Goal: Task Accomplishment & Management: Complete application form

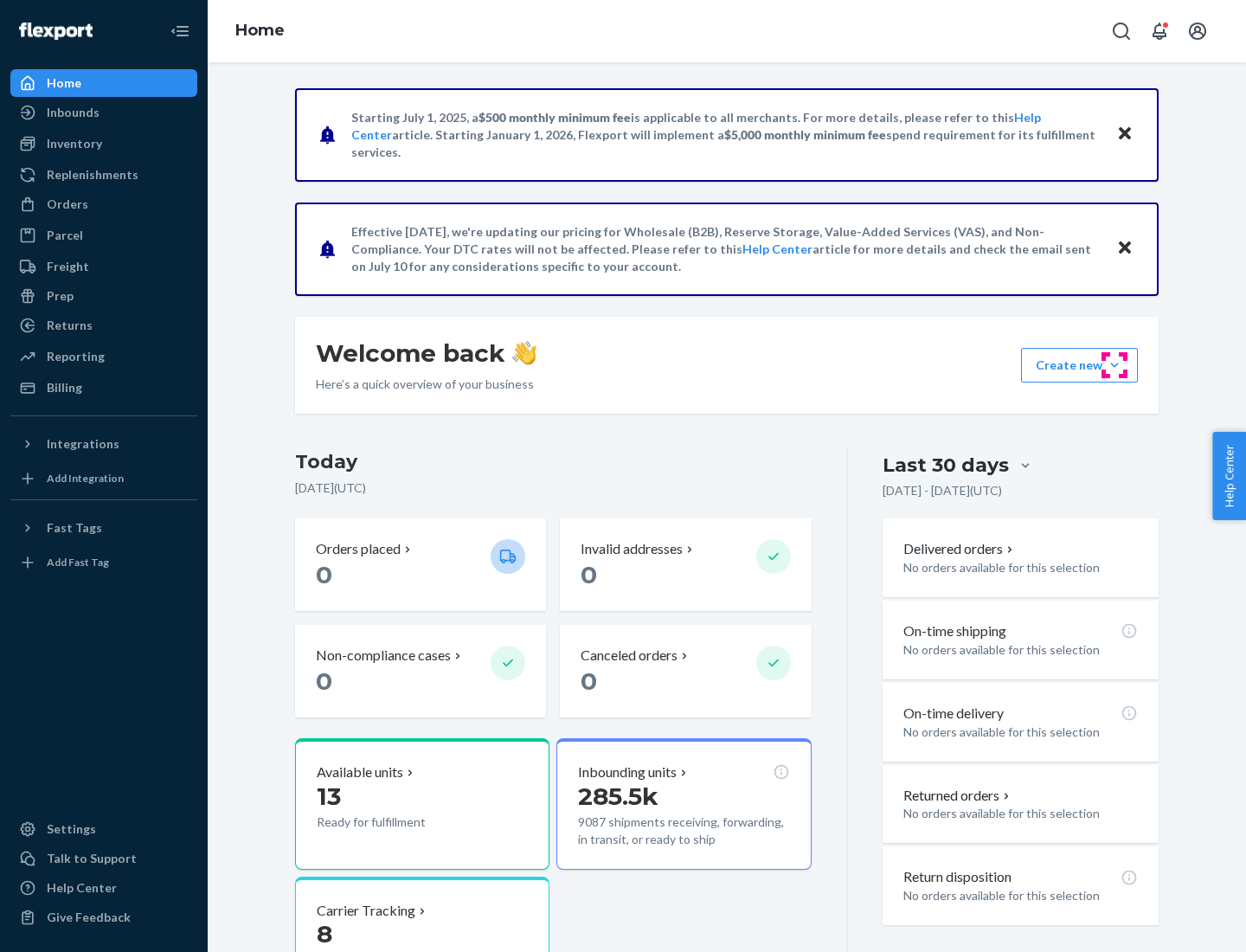
click at [1115, 365] on button "Create new Create new inbound Create new order Create new product" at bounding box center [1079, 364] width 116 height 35
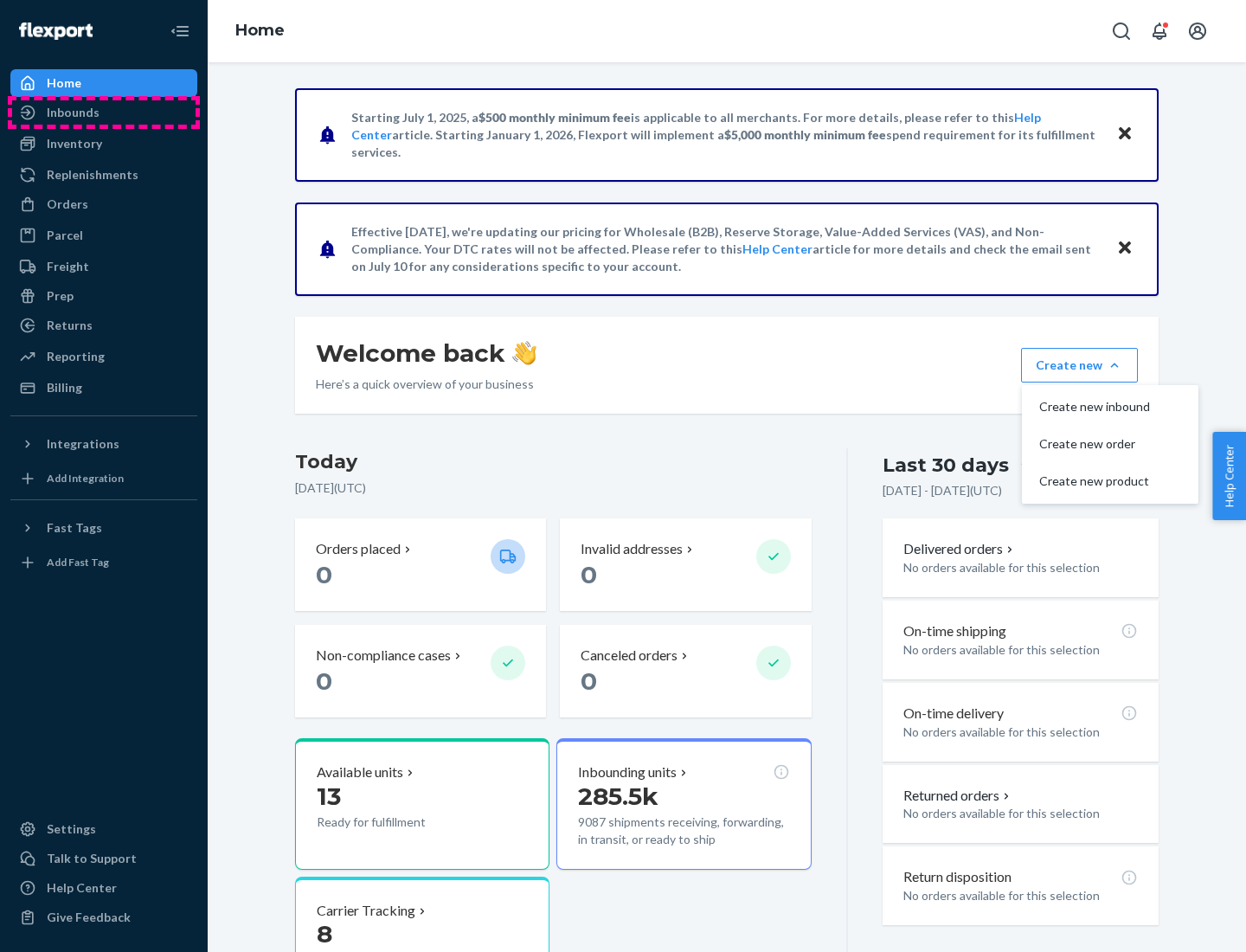
click at [104, 113] on div "Inbounds" at bounding box center [103, 113] width 183 height 24
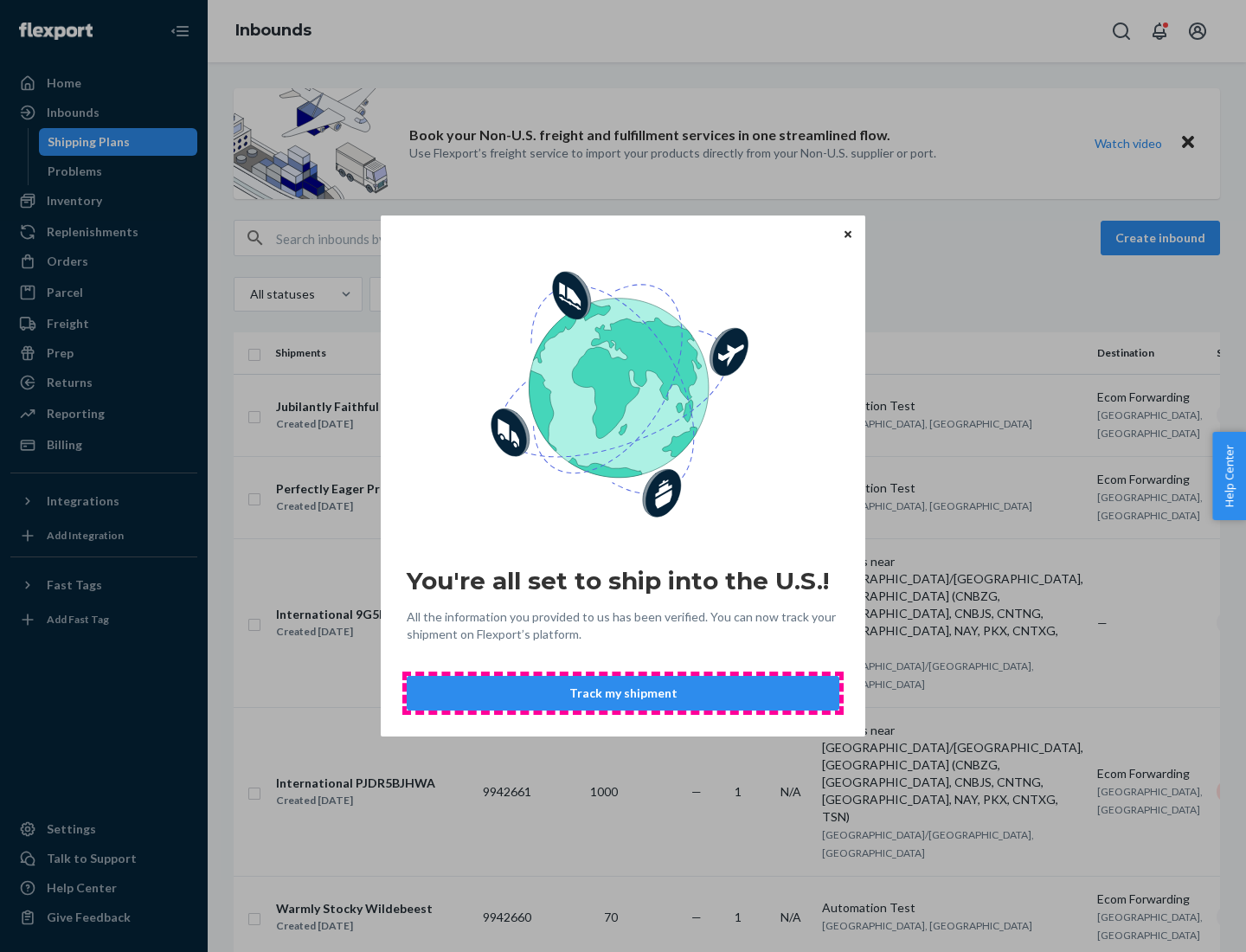
click at [623, 693] on button "Track my shipment" at bounding box center [623, 693] width 433 height 35
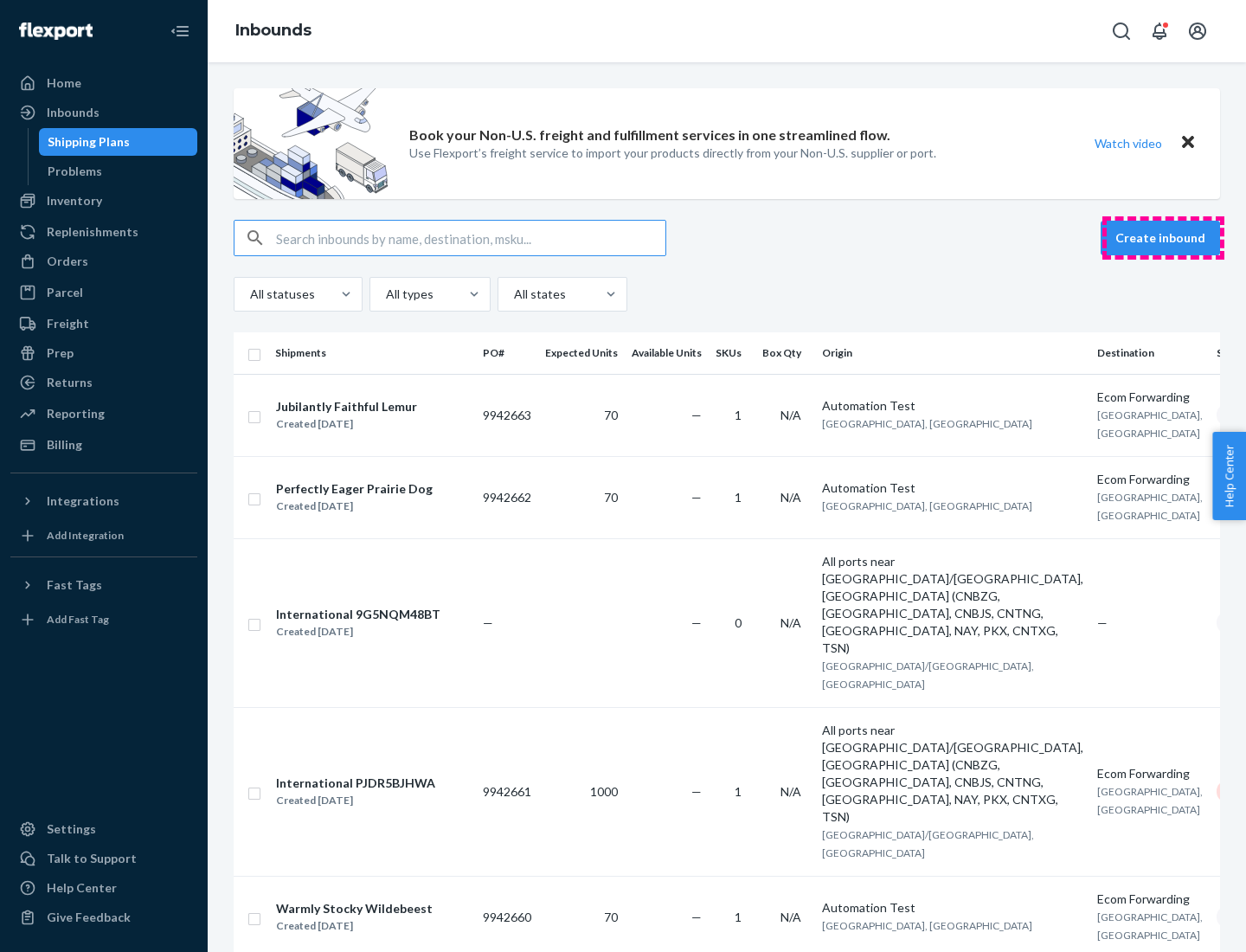
click at [1162, 238] on button "Create inbound" at bounding box center [1160, 238] width 119 height 35
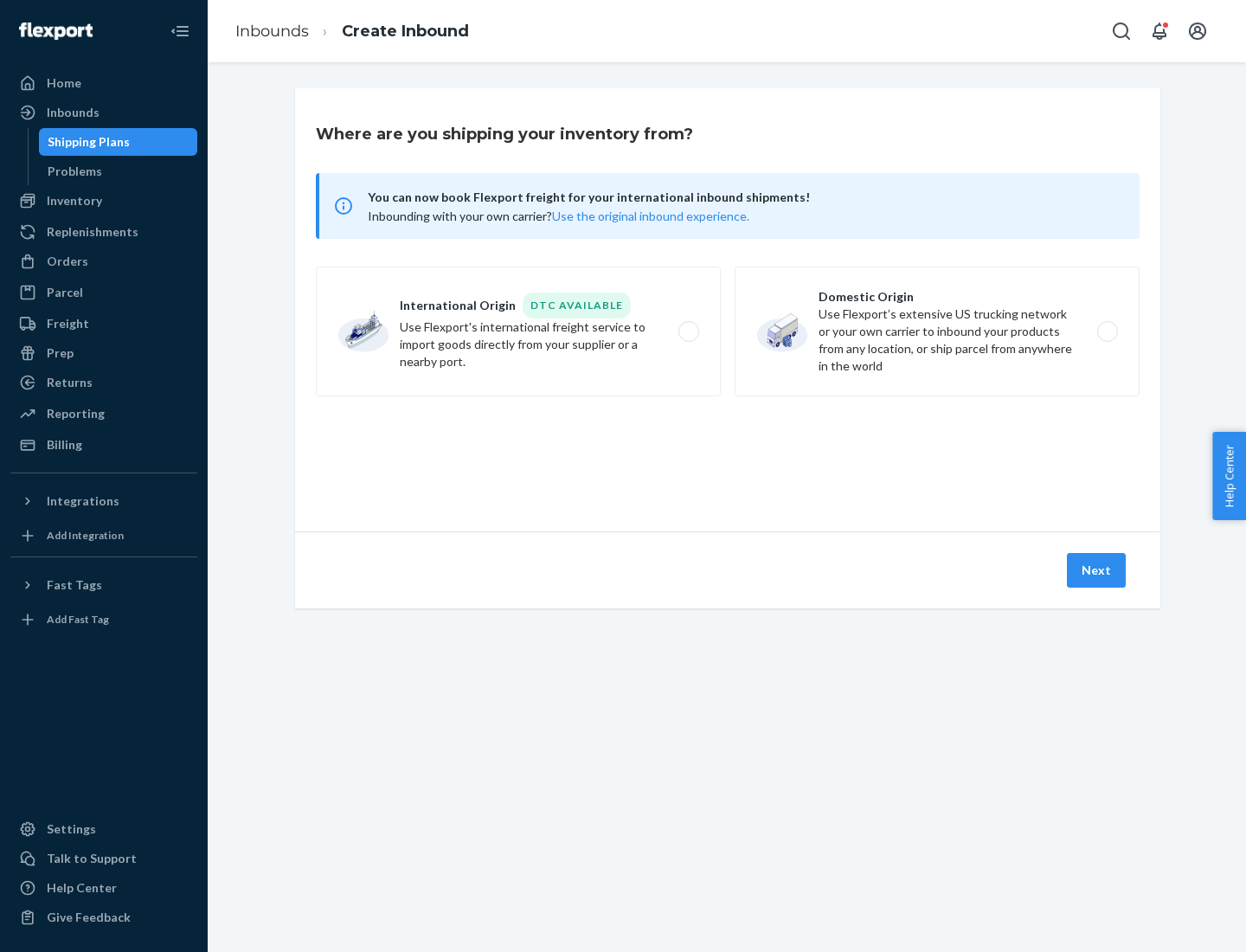
click at [518, 331] on label "International Origin DTC Available Use Flexport's international freight service…" at bounding box center [517, 331] width 405 height 130
click at [687, 331] on input "International Origin DTC Available Use Flexport's international freight service…" at bounding box center [693, 331] width 11 height 11
radio input "true"
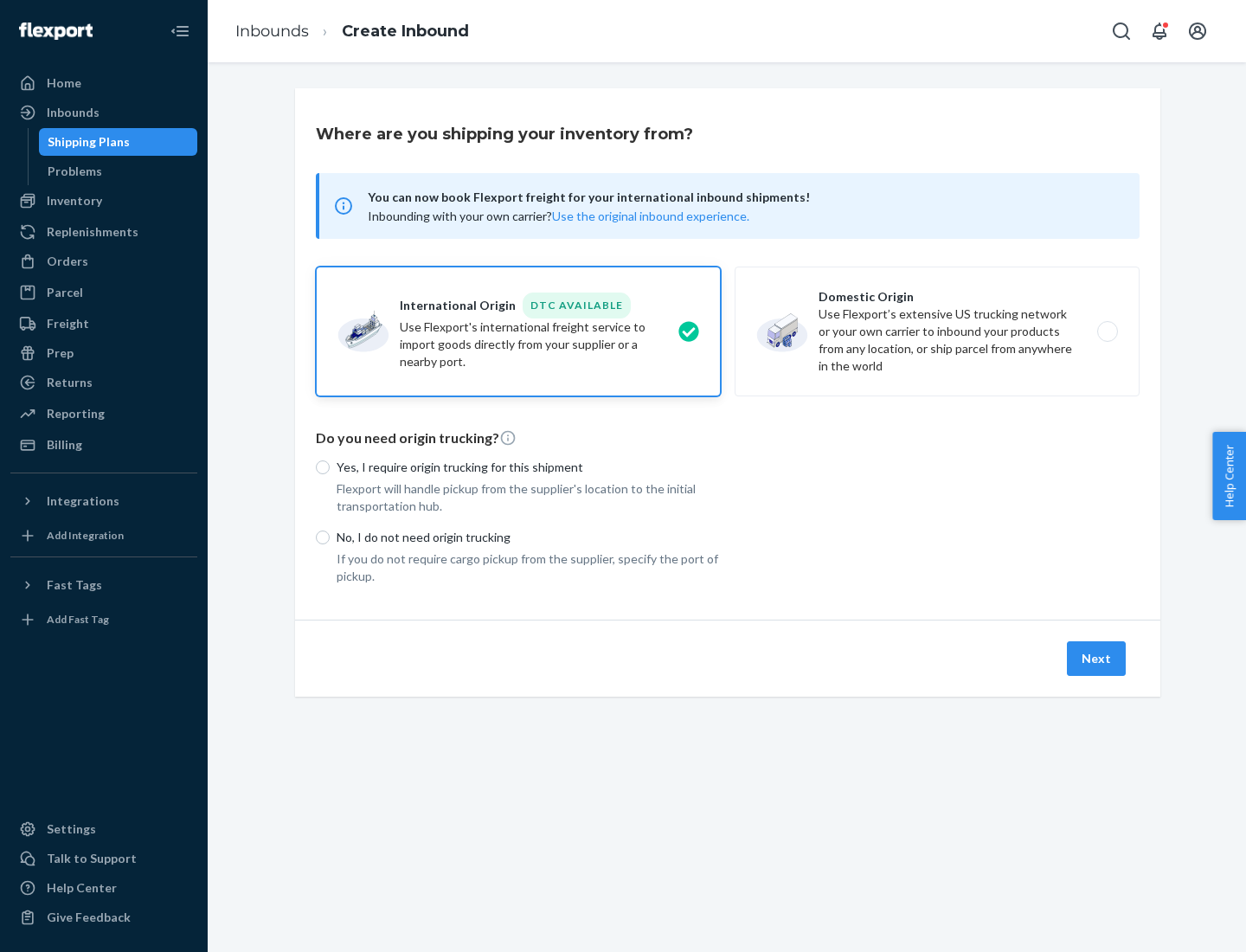
click at [529, 536] on p "No, I do not need origin trucking" at bounding box center [528, 537] width 384 height 17
click at [330, 536] on input "No, I do not need origin trucking" at bounding box center [322, 537] width 14 height 14
radio input "true"
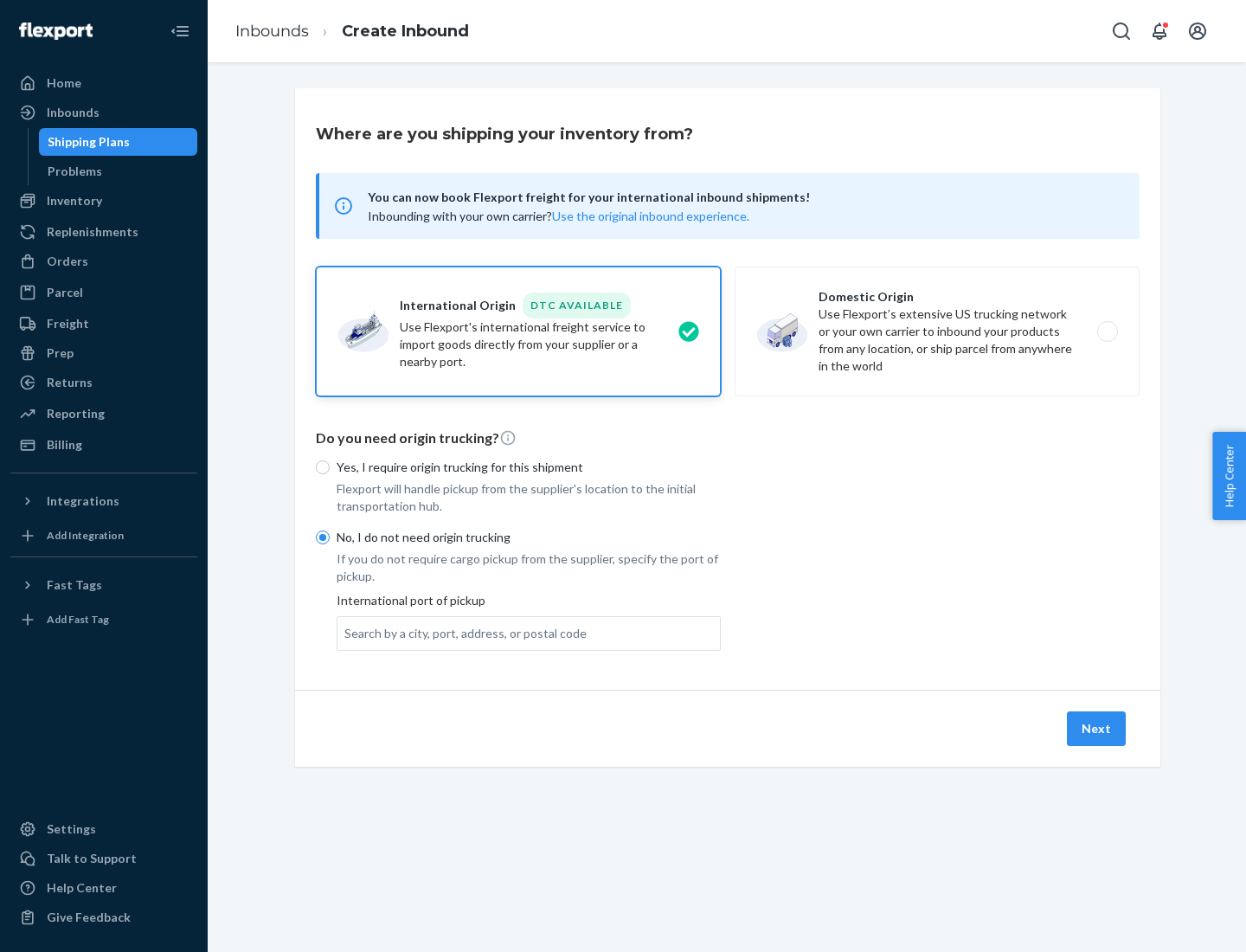
click at [461, 633] on div "Search by a city, port, address, or postal code" at bounding box center [466, 633] width 242 height 17
click at [346, 633] on input "Search by a city, port, address, or postal code" at bounding box center [346, 633] width 2 height 17
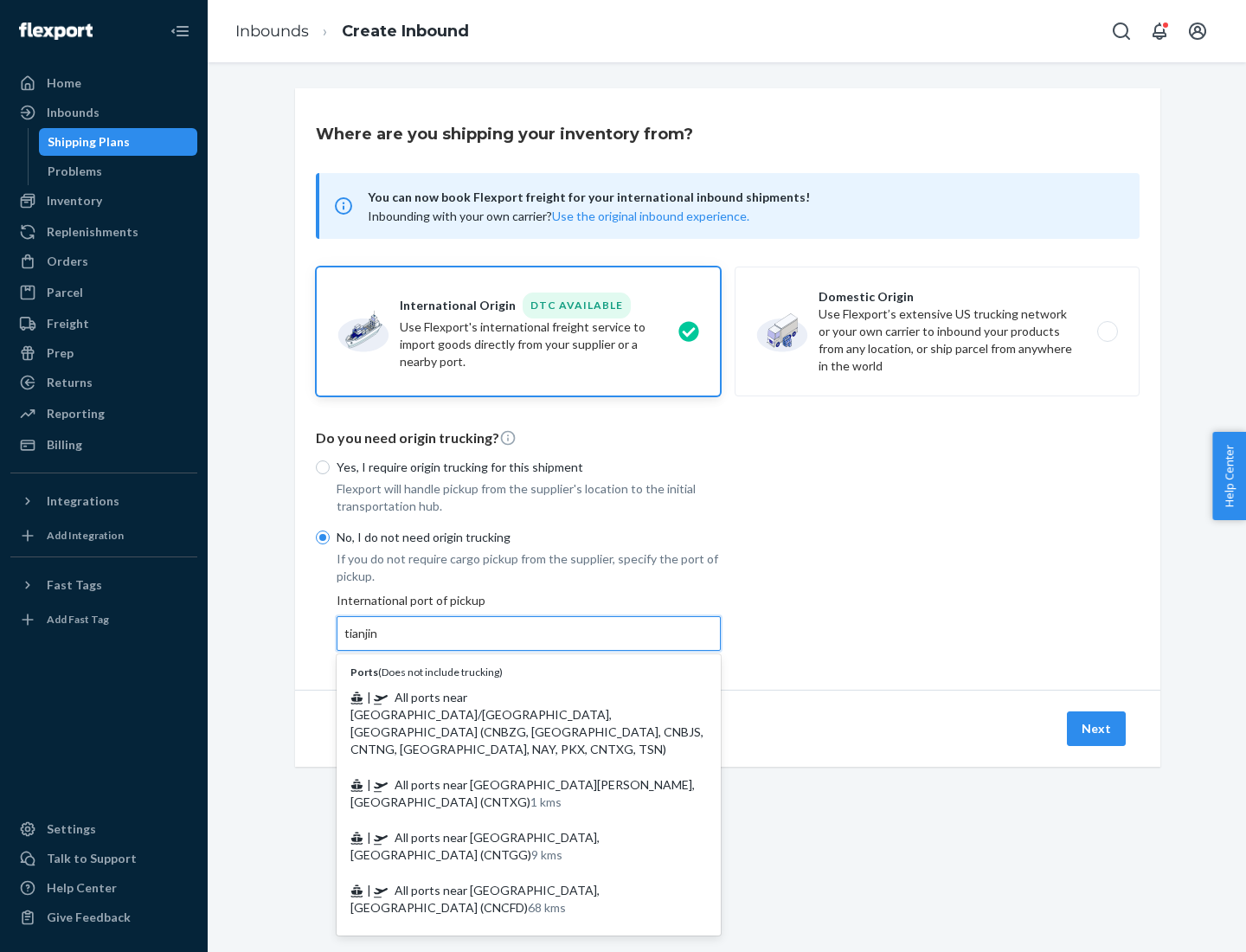
click at [512, 697] on span "| All ports near [GEOGRAPHIC_DATA]/[GEOGRAPHIC_DATA], [GEOGRAPHIC_DATA] (CNBZG,…" at bounding box center [527, 722] width 353 height 67
click at [379, 642] on input "tianjin" at bounding box center [362, 633] width 36 height 17
type input "All ports near [GEOGRAPHIC_DATA]/[GEOGRAPHIC_DATA], [GEOGRAPHIC_DATA] (CNBZG, […"
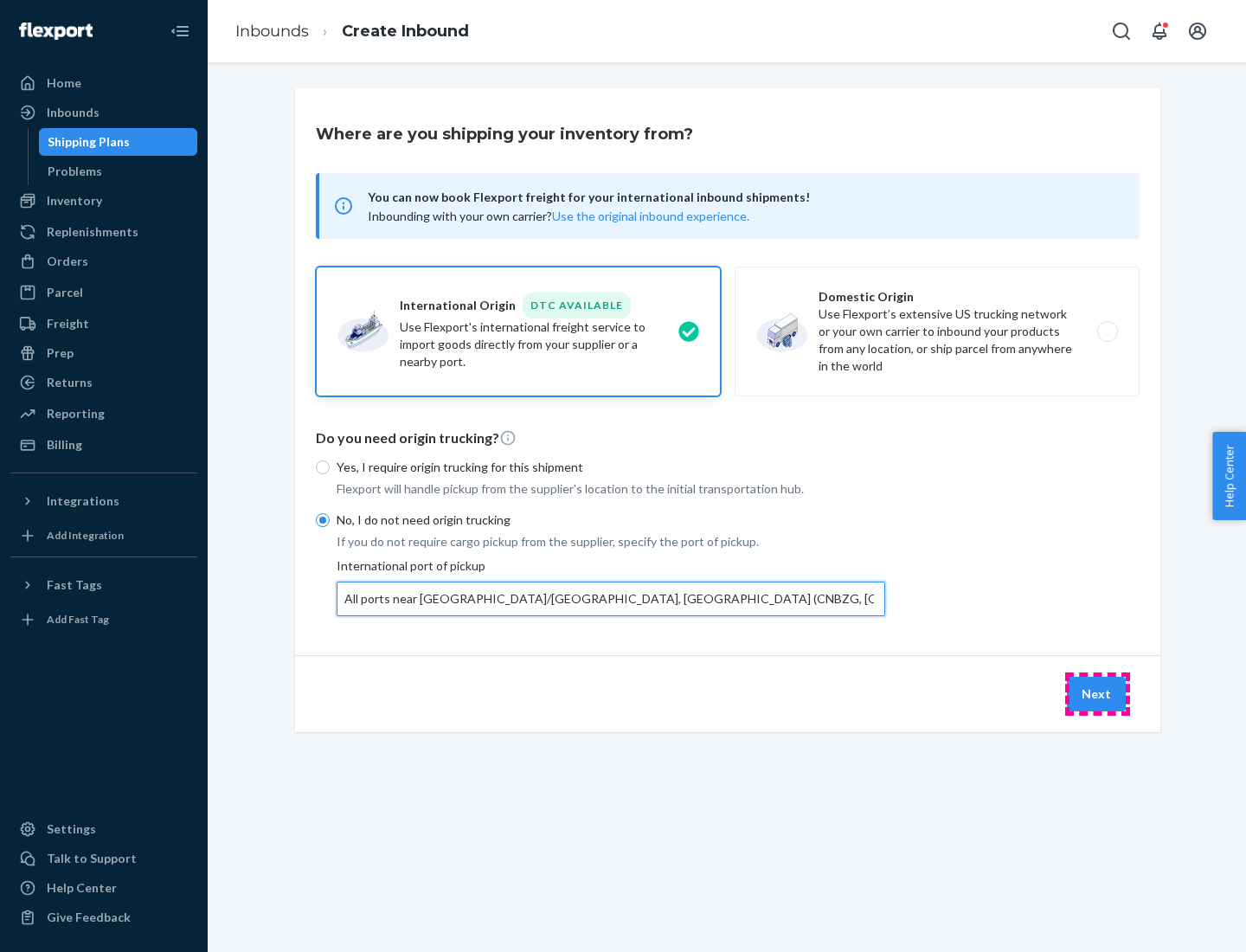
click at [1097, 693] on button "Next" at bounding box center [1096, 694] width 59 height 35
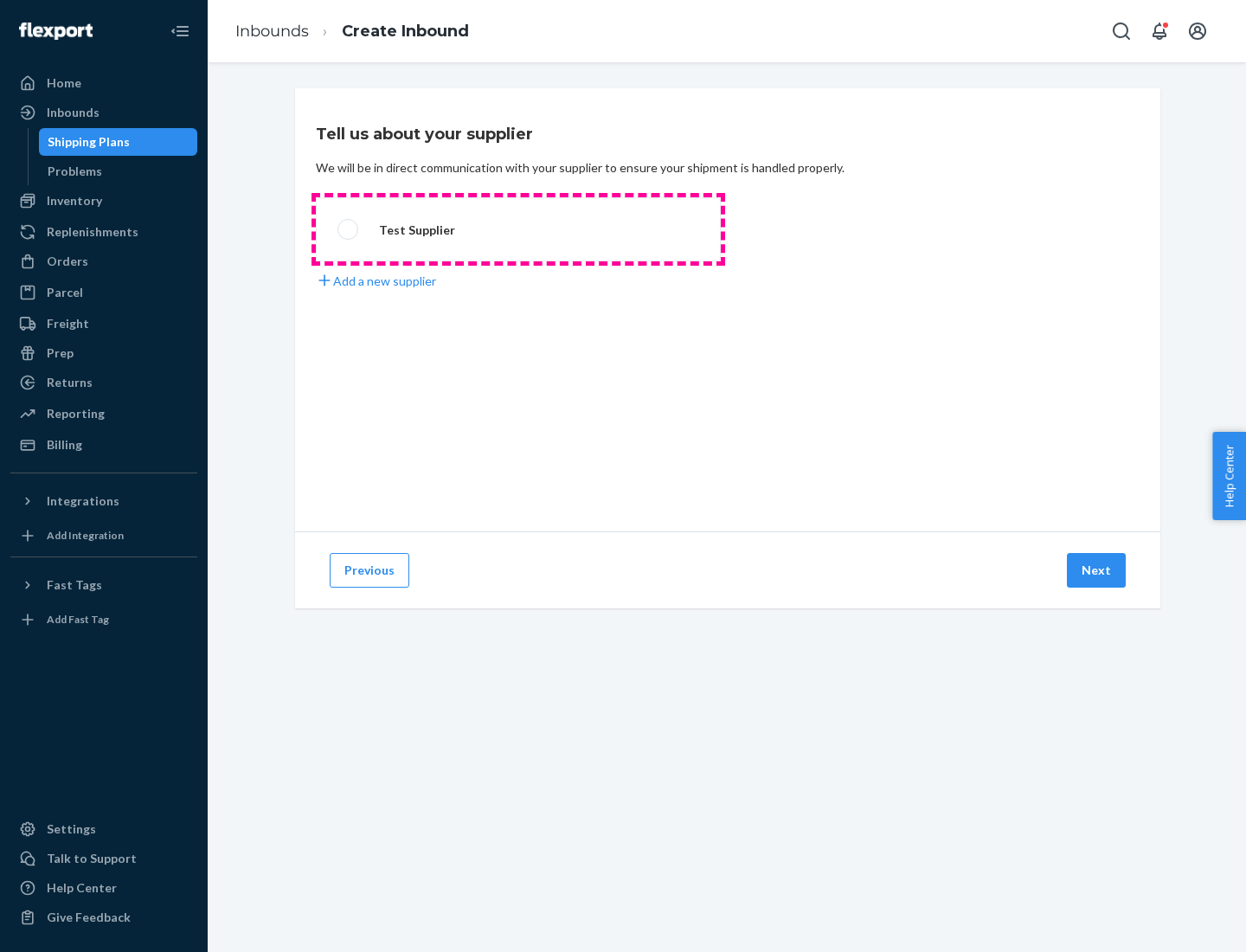
click at [518, 229] on label "Test Supplier" at bounding box center [517, 229] width 405 height 64
click at [348, 229] on input "Test Supplier" at bounding box center [343, 230] width 11 height 11
radio input "true"
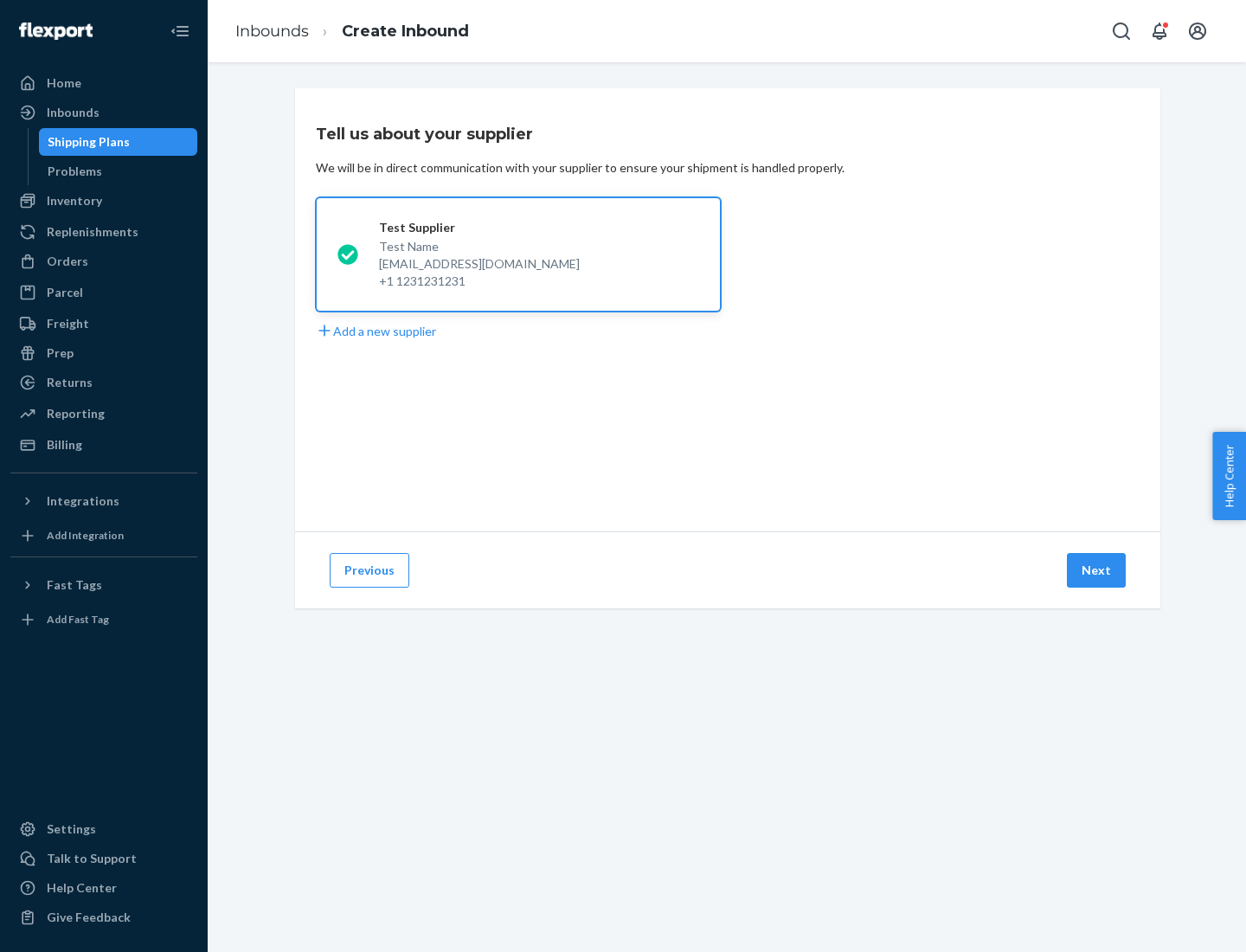
click at [1097, 570] on button "Next" at bounding box center [1096, 570] width 59 height 35
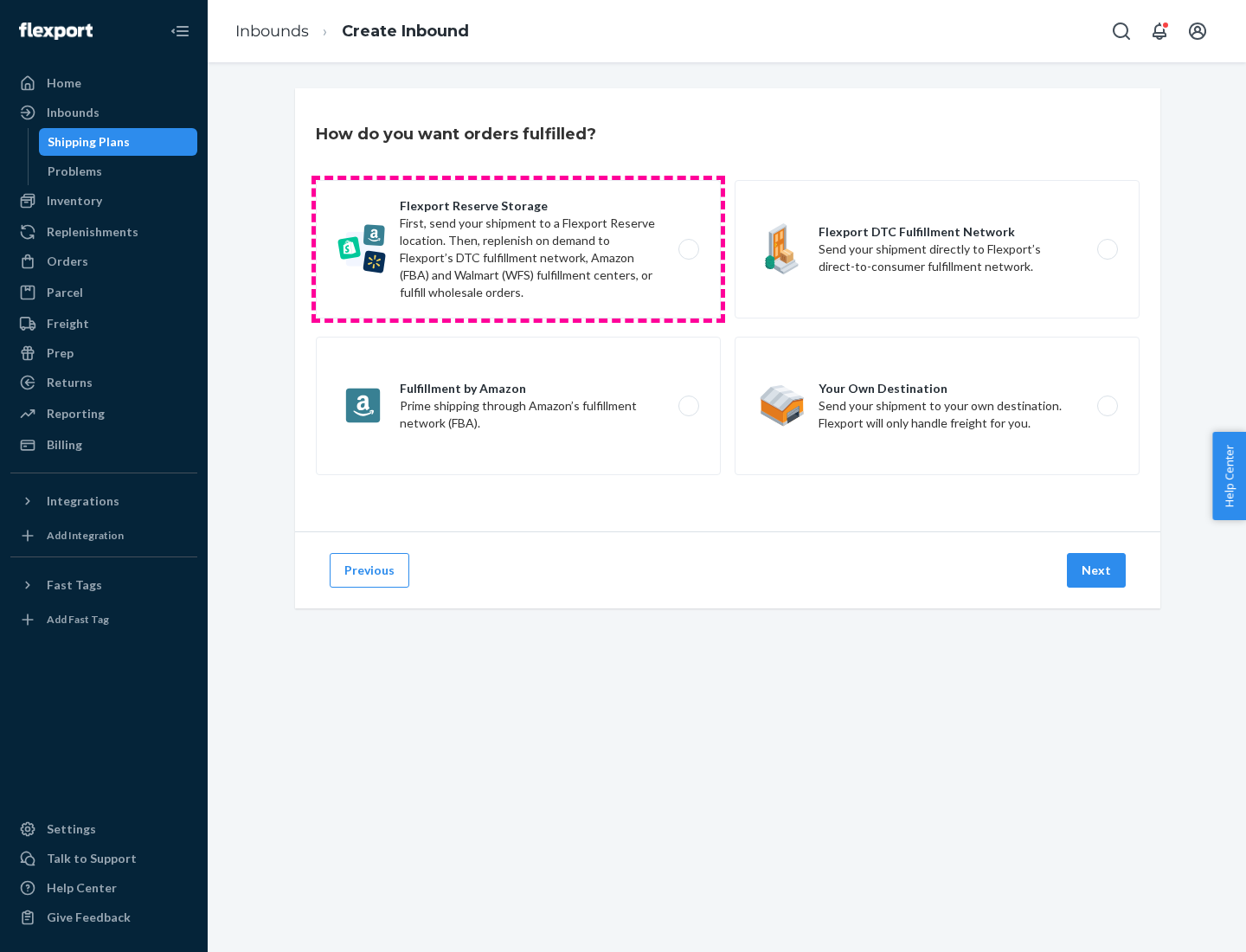
click at [518, 249] on label "Flexport Reserve Storage First, send your shipment to a Flexport Reserve locati…" at bounding box center [517, 249] width 405 height 138
click at [687, 249] on input "Flexport Reserve Storage First, send your shipment to a Flexport Reserve locati…" at bounding box center [693, 250] width 11 height 11
radio input "true"
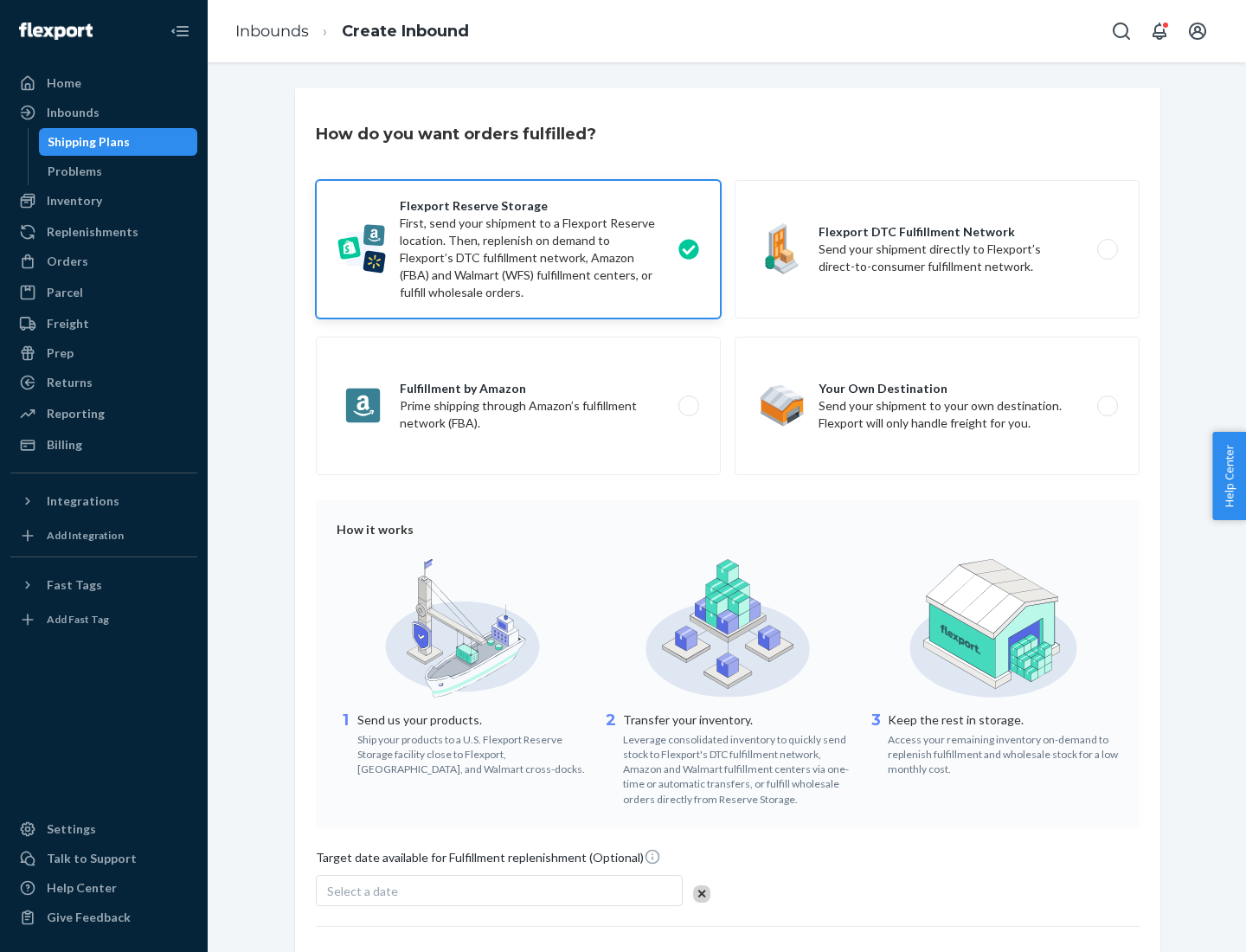
scroll to position [142, 0]
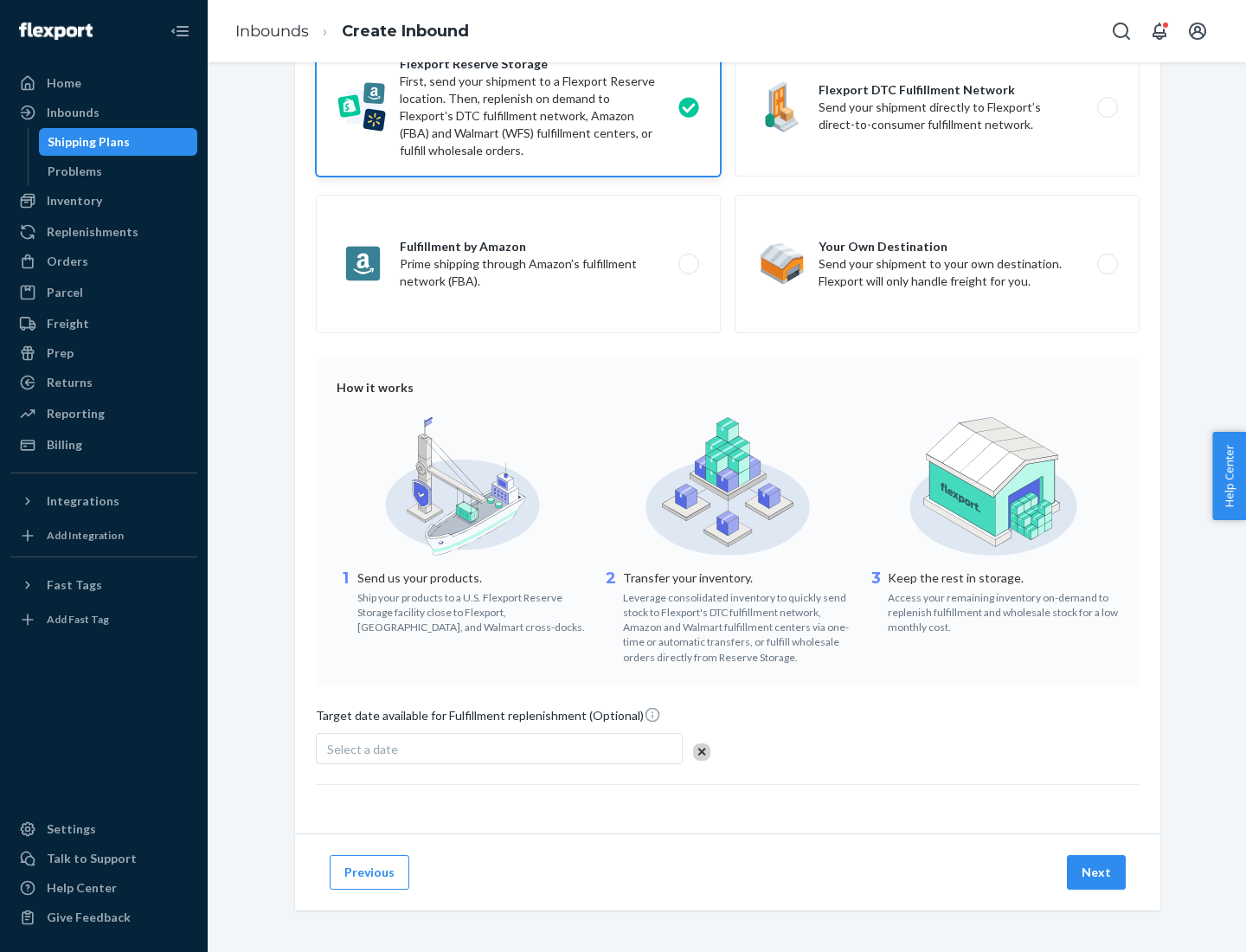
click at [1097, 871] on button "Next" at bounding box center [1096, 871] width 59 height 35
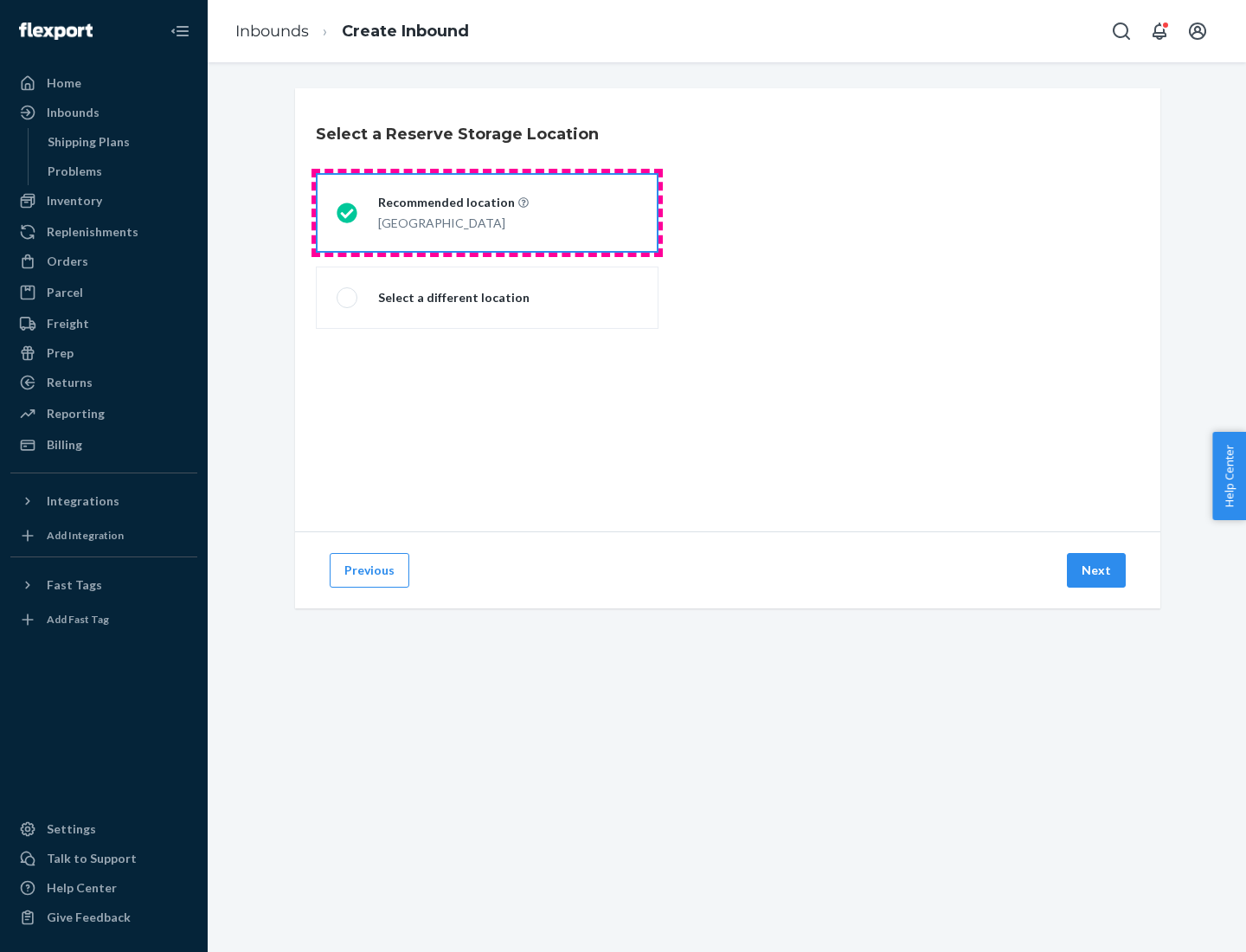
click at [487, 213] on div "[GEOGRAPHIC_DATA]" at bounding box center [454, 222] width 150 height 21
click at [347, 213] on input "Recommended location [GEOGRAPHIC_DATA]" at bounding box center [342, 213] width 11 height 11
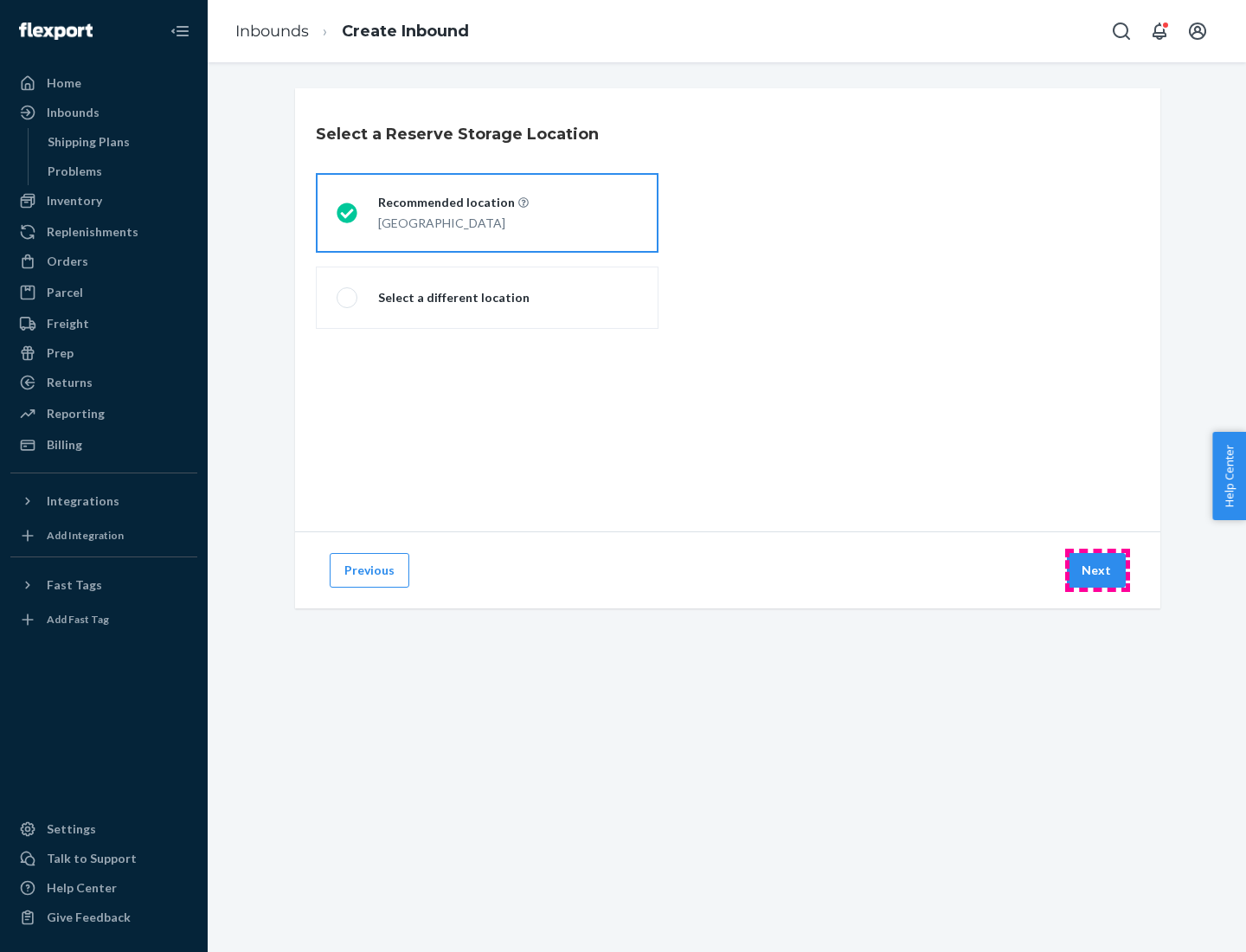
click at [1097, 570] on button "Next" at bounding box center [1096, 570] width 59 height 35
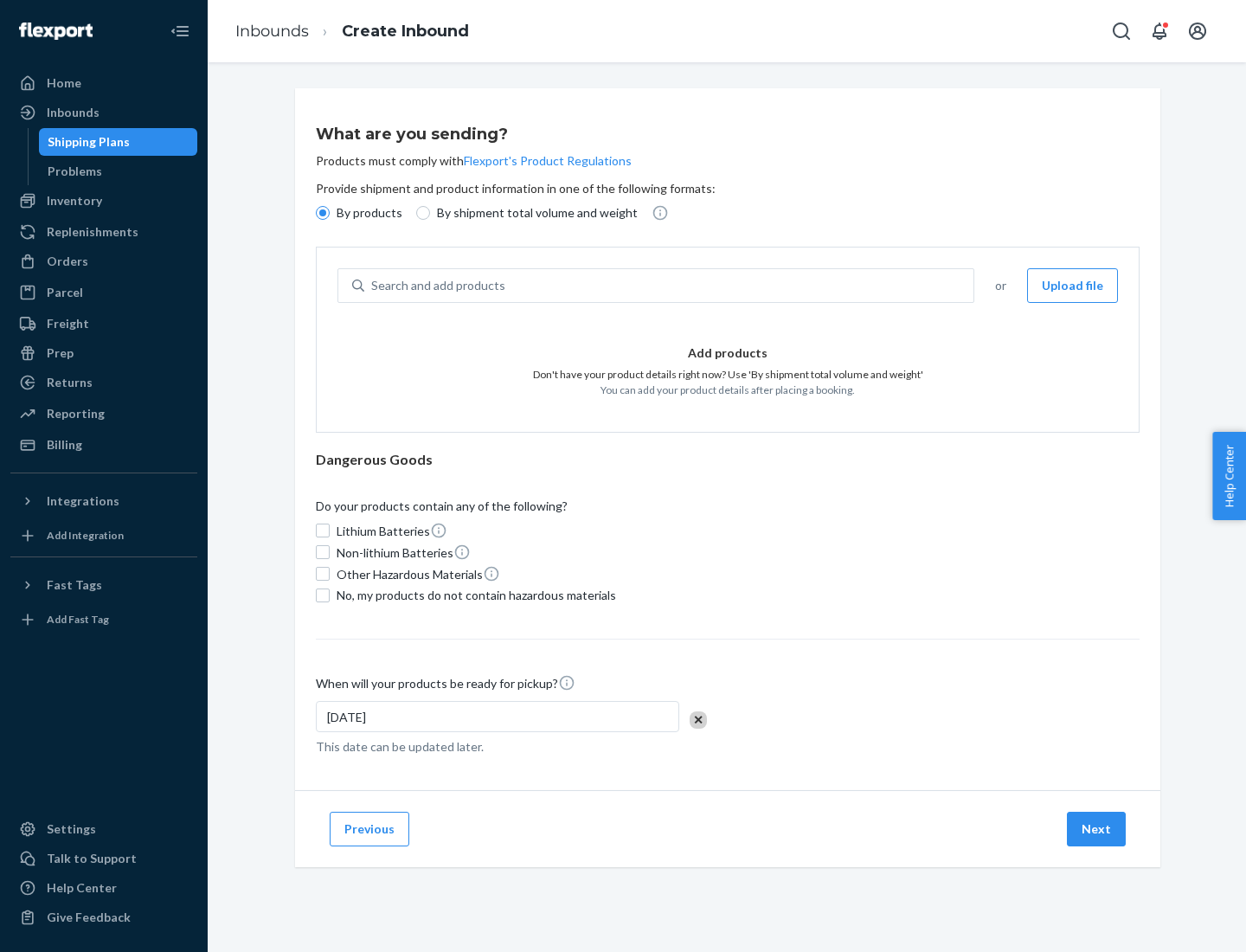
click at [669, 285] on div "Search and add products" at bounding box center [669, 284] width 609 height 31
click at [373, 285] on input "Search and add products" at bounding box center [372, 285] width 2 height 17
click at [421, 213] on input "By shipment total volume and weight" at bounding box center [423, 212] width 14 height 14
radio input "true"
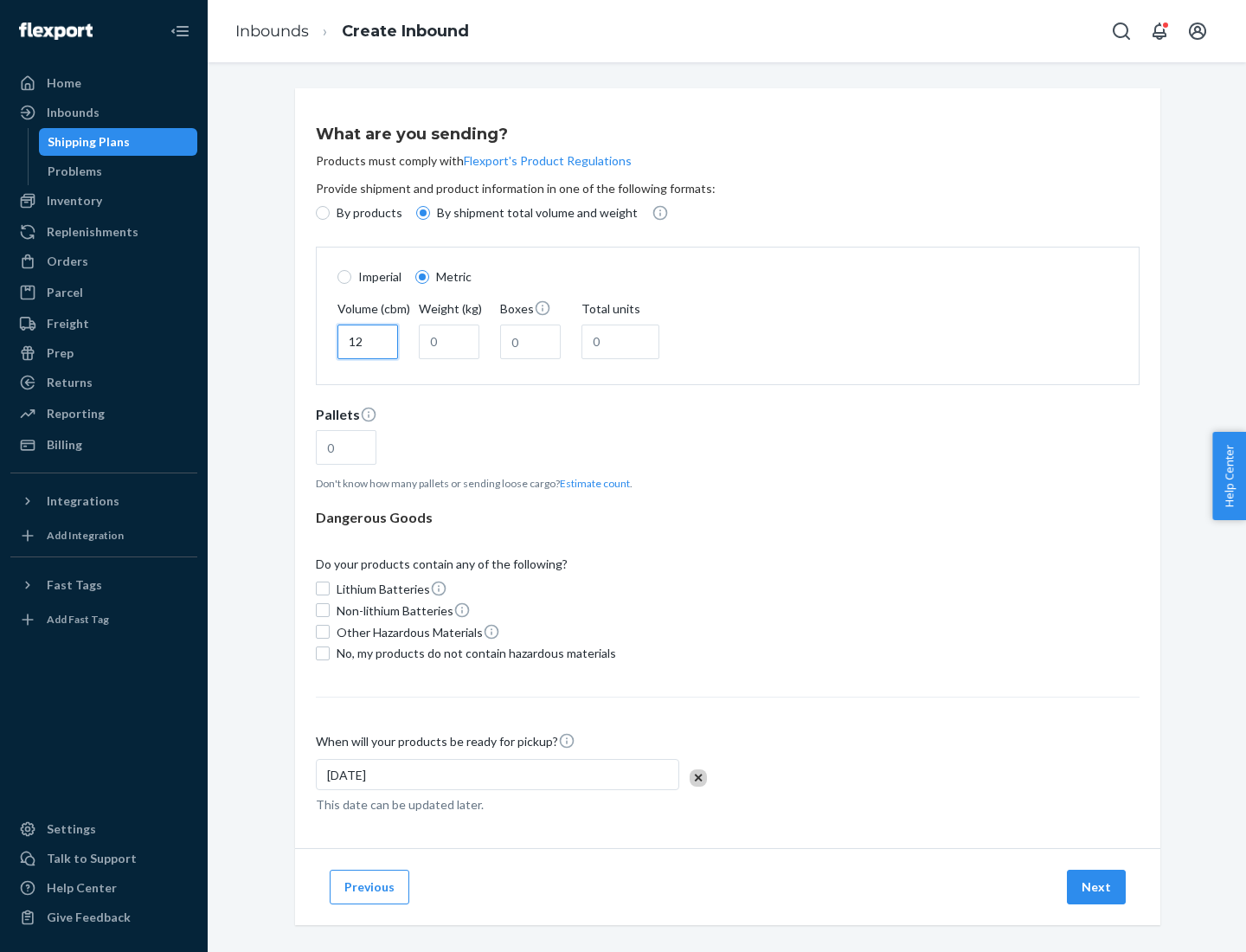
type input "12"
type input "22"
type input "222"
type input "121"
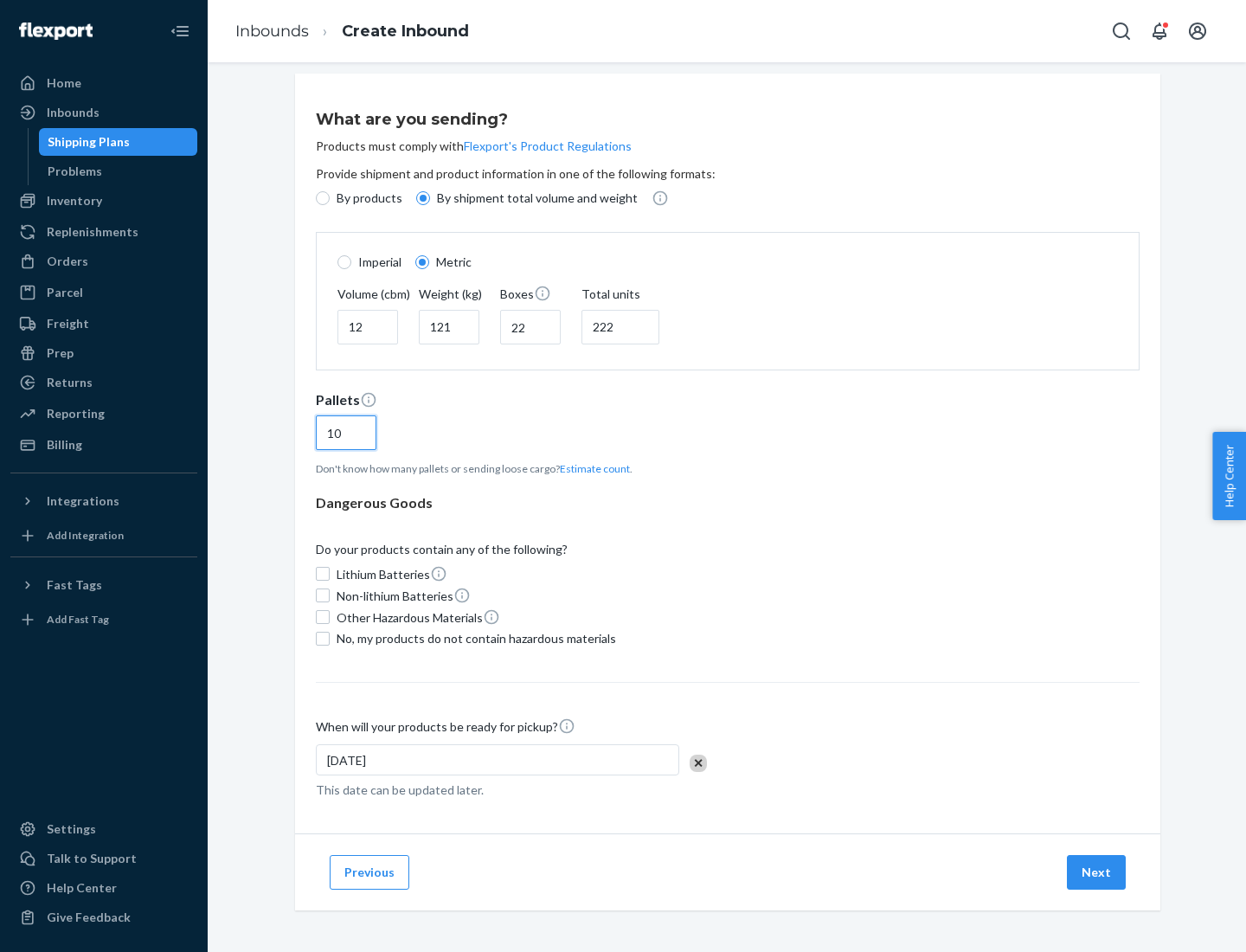
type input "10"
click at [473, 637] on span "No, my products do not contain hazardous materials" at bounding box center [476, 638] width 280 height 17
click at [330, 637] on input "No, my products do not contain hazardous materials" at bounding box center [322, 638] width 14 height 14
checkbox input "true"
click at [1097, 871] on button "Next" at bounding box center [1096, 871] width 59 height 35
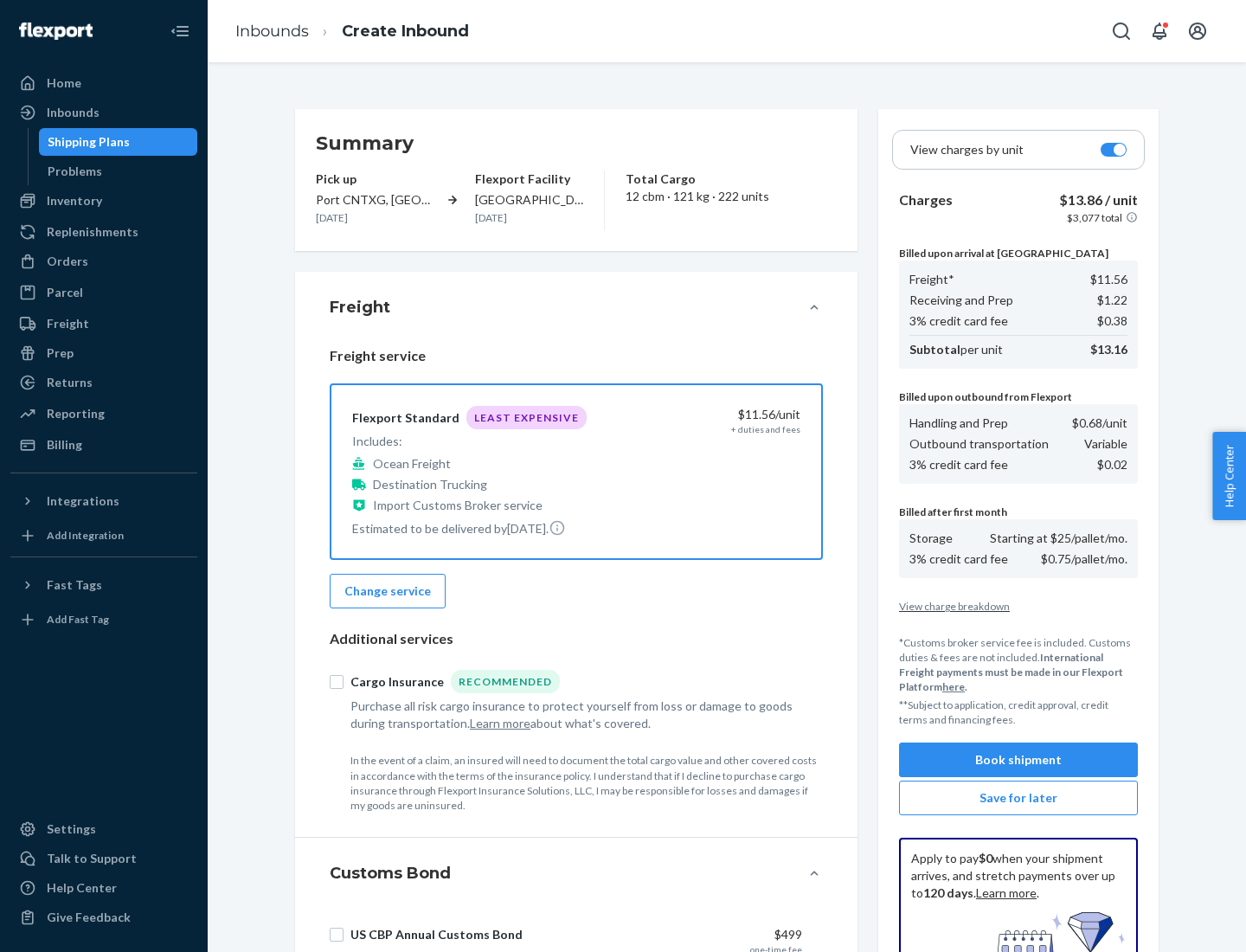
scroll to position [253, 0]
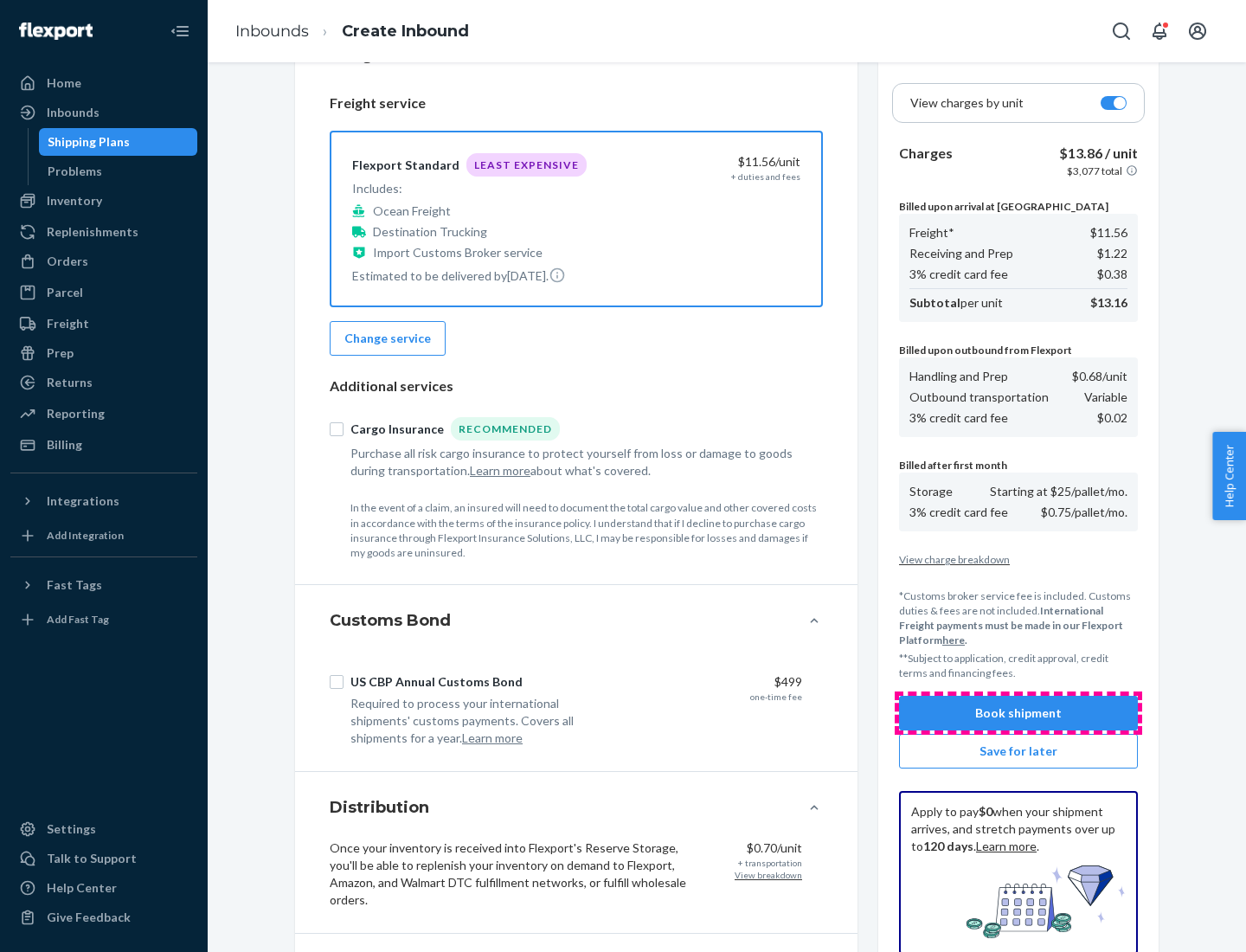
click at [1018, 713] on button "Book shipment" at bounding box center [1018, 713] width 238 height 35
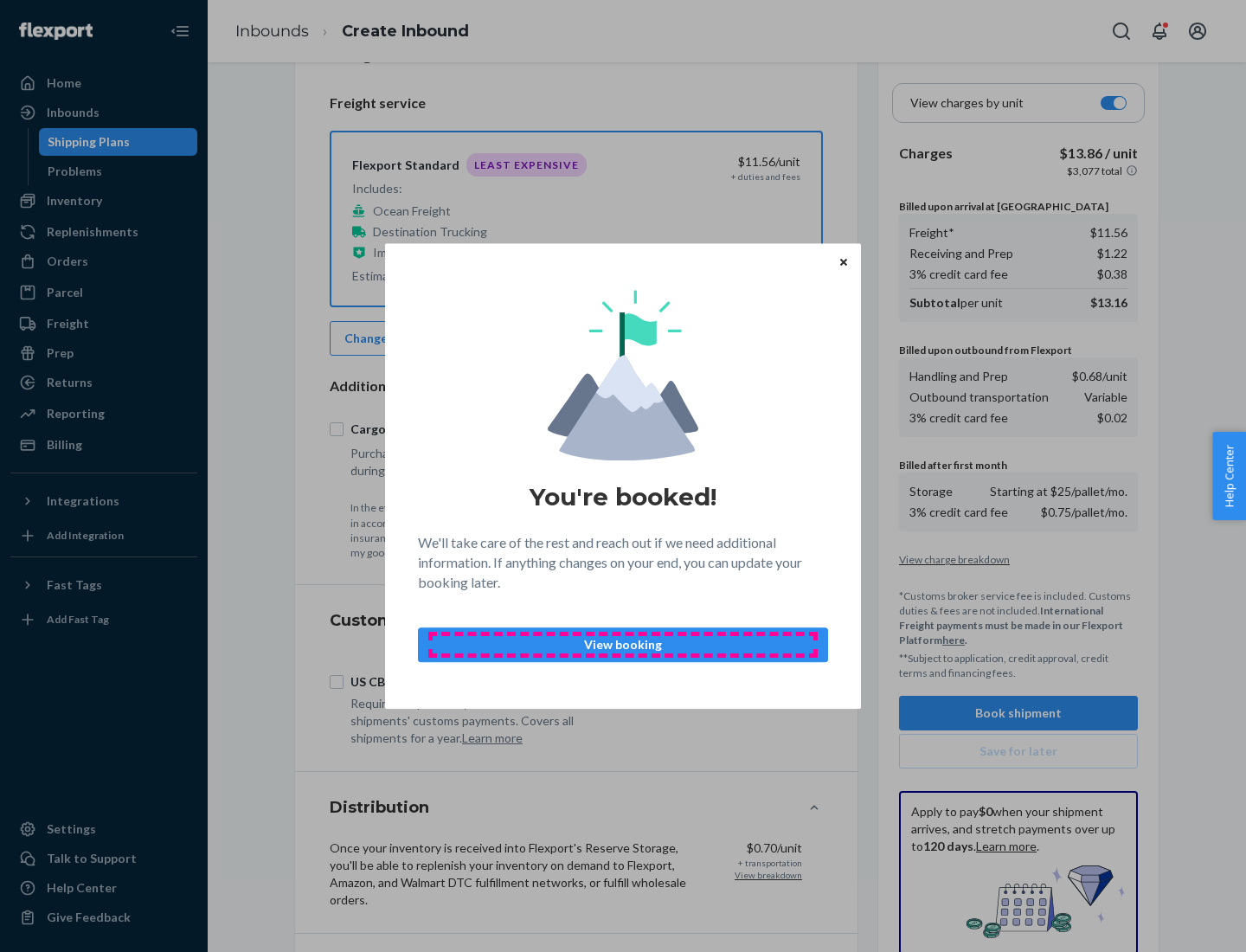
click at [623, 644] on p "View booking" at bounding box center [623, 644] width 380 height 17
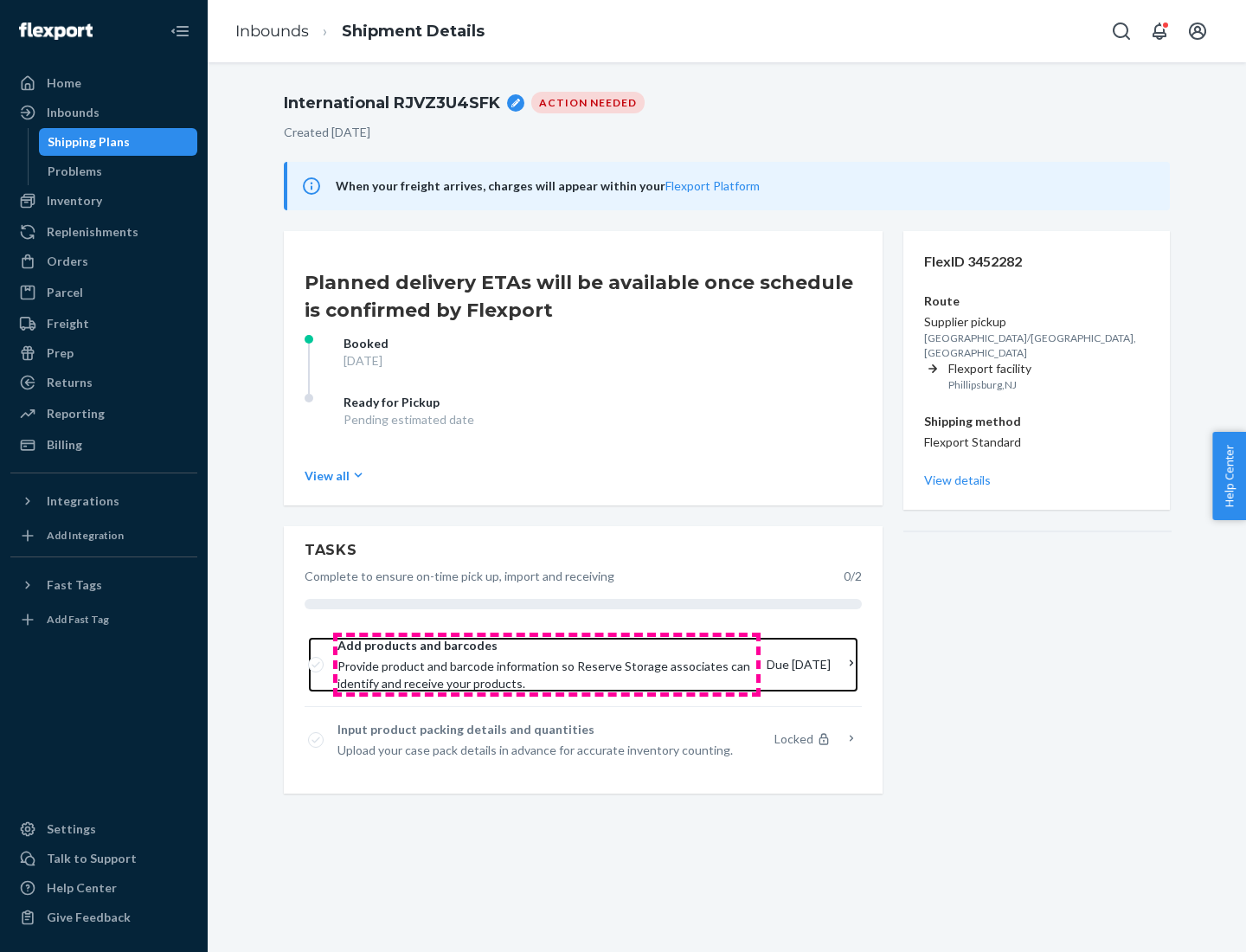
click at [546, 665] on span "Provide product and barcode information so Reserve Storage associates can ident…" at bounding box center [545, 674] width 415 height 35
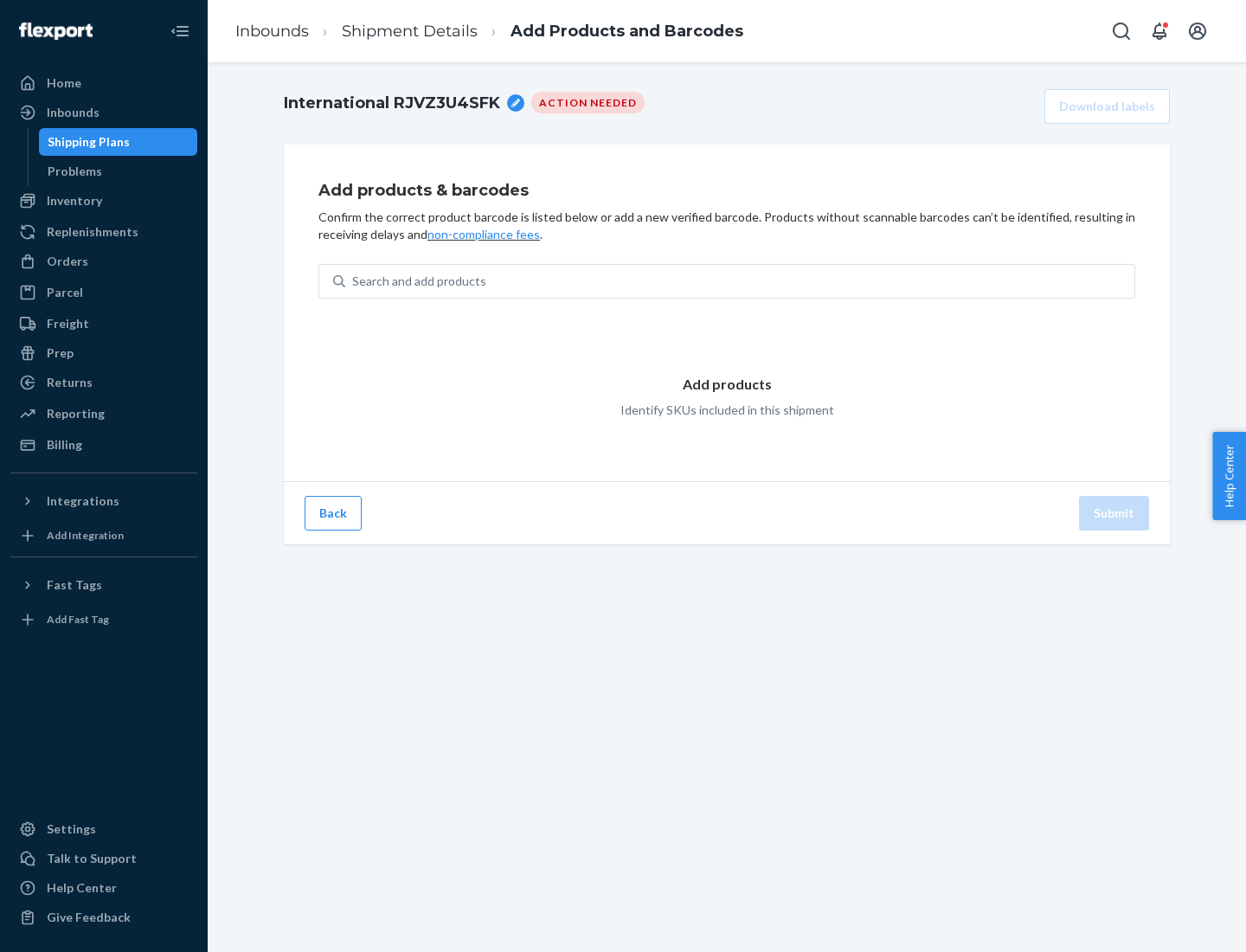
click at [740, 281] on div "Search and add products" at bounding box center [740, 281] width 789 height 31
click at [354, 281] on input "Search and add products" at bounding box center [353, 281] width 2 height 17
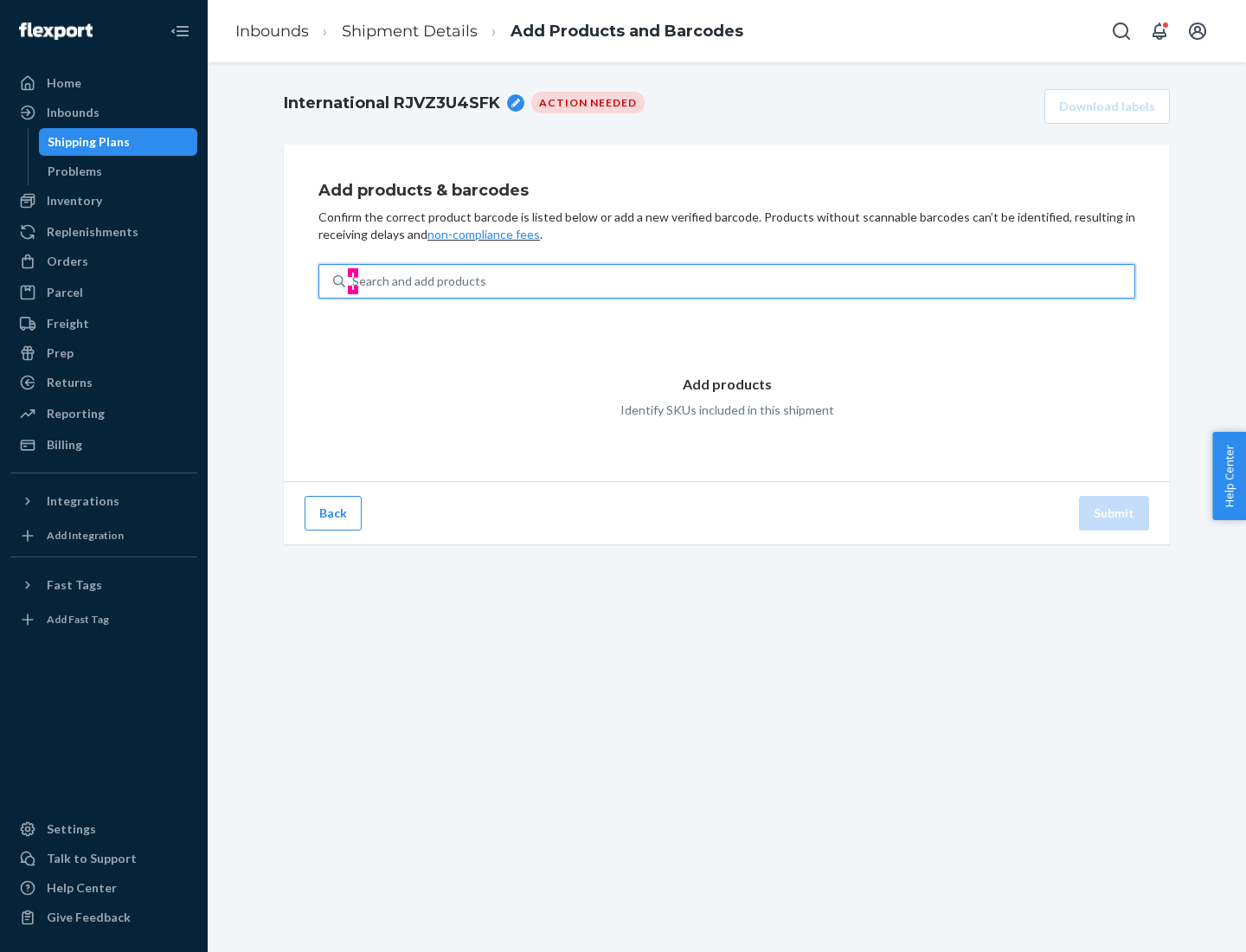
type input "test"
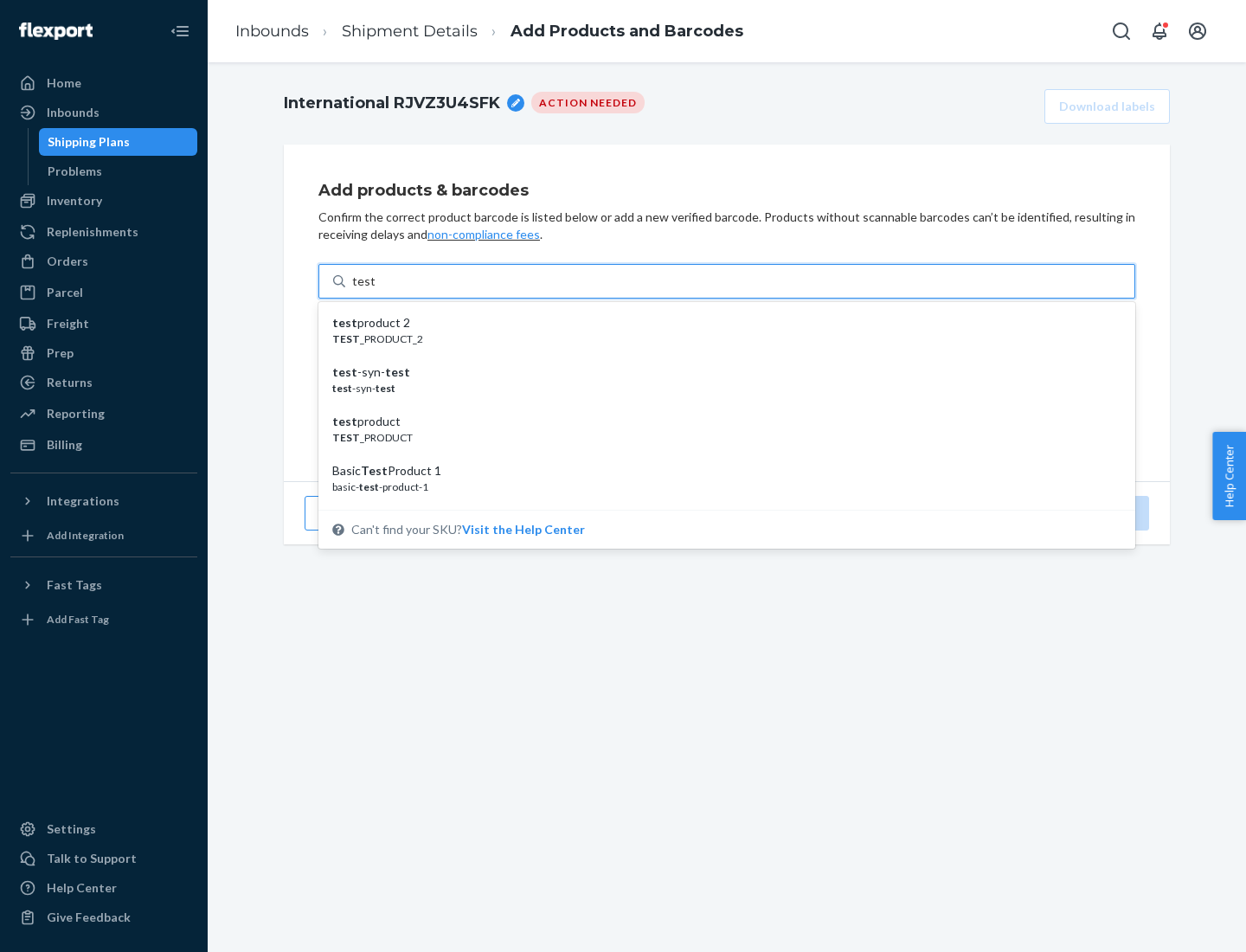
scroll to position [65, 0]
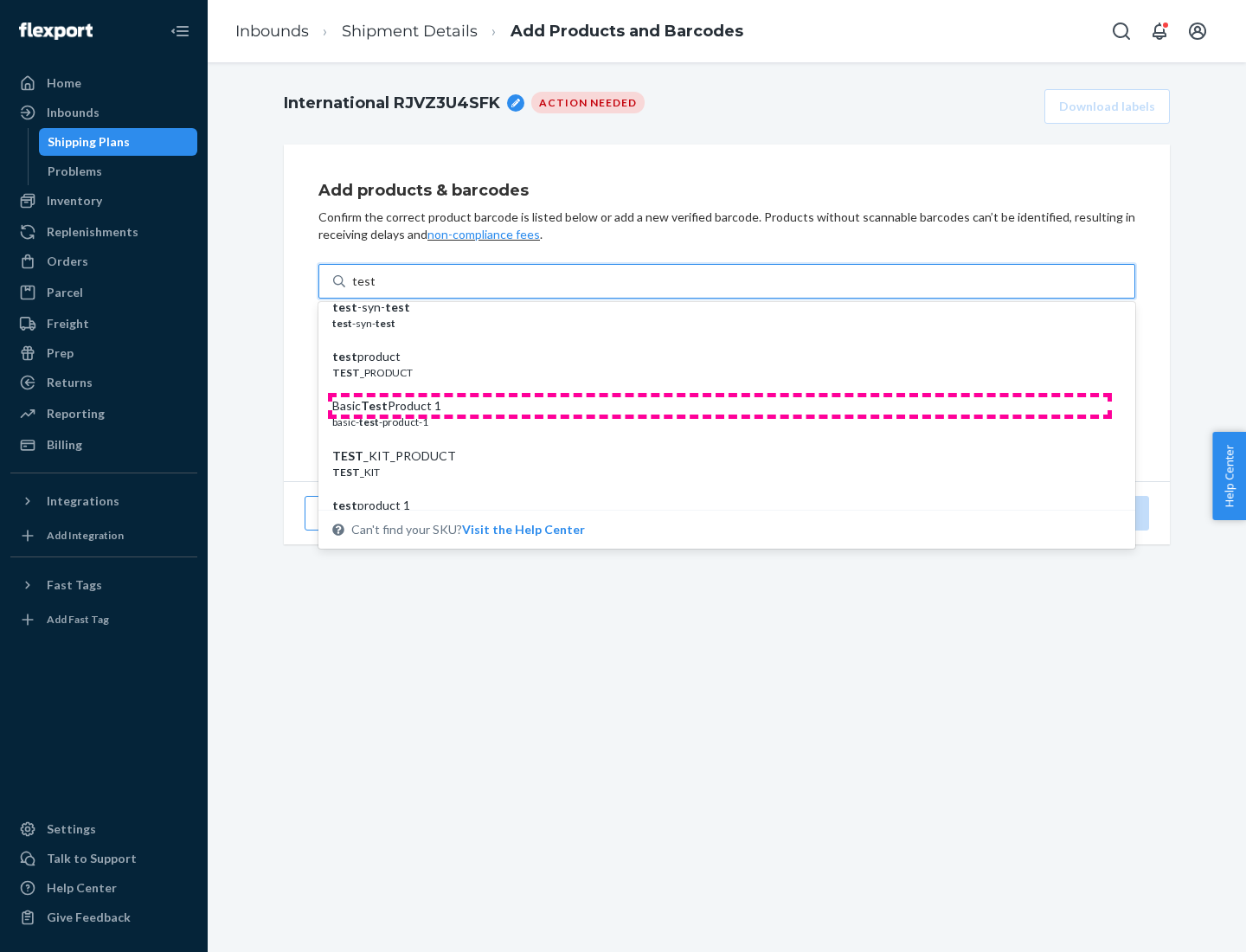
click at [720, 406] on div "Basic Test Product 1" at bounding box center [720, 406] width 776 height 17
click at [375, 290] on input "test" at bounding box center [363, 281] width 23 height 17
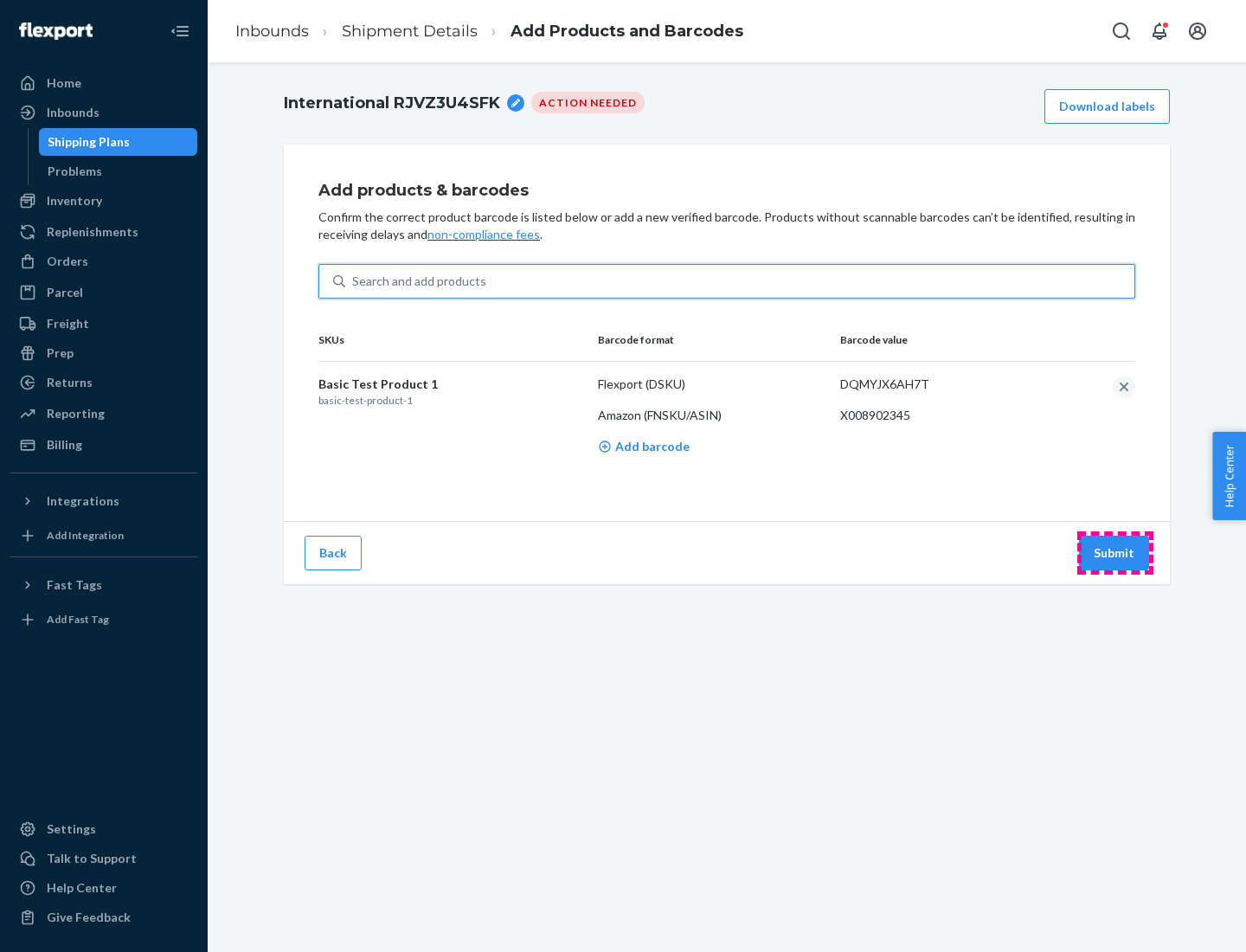
click at [1115, 552] on button "Submit" at bounding box center [1114, 552] width 70 height 35
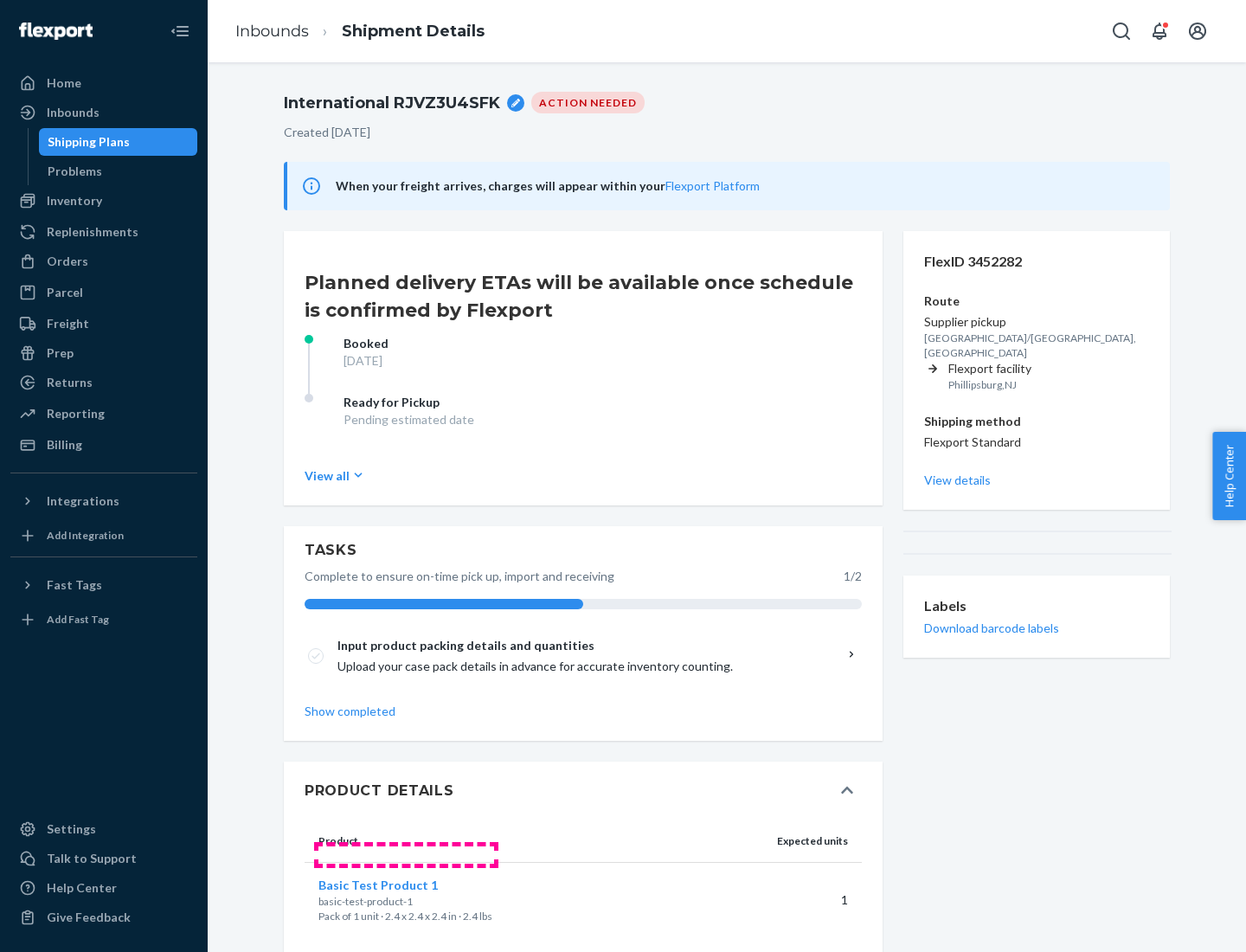
scroll to position [30, 0]
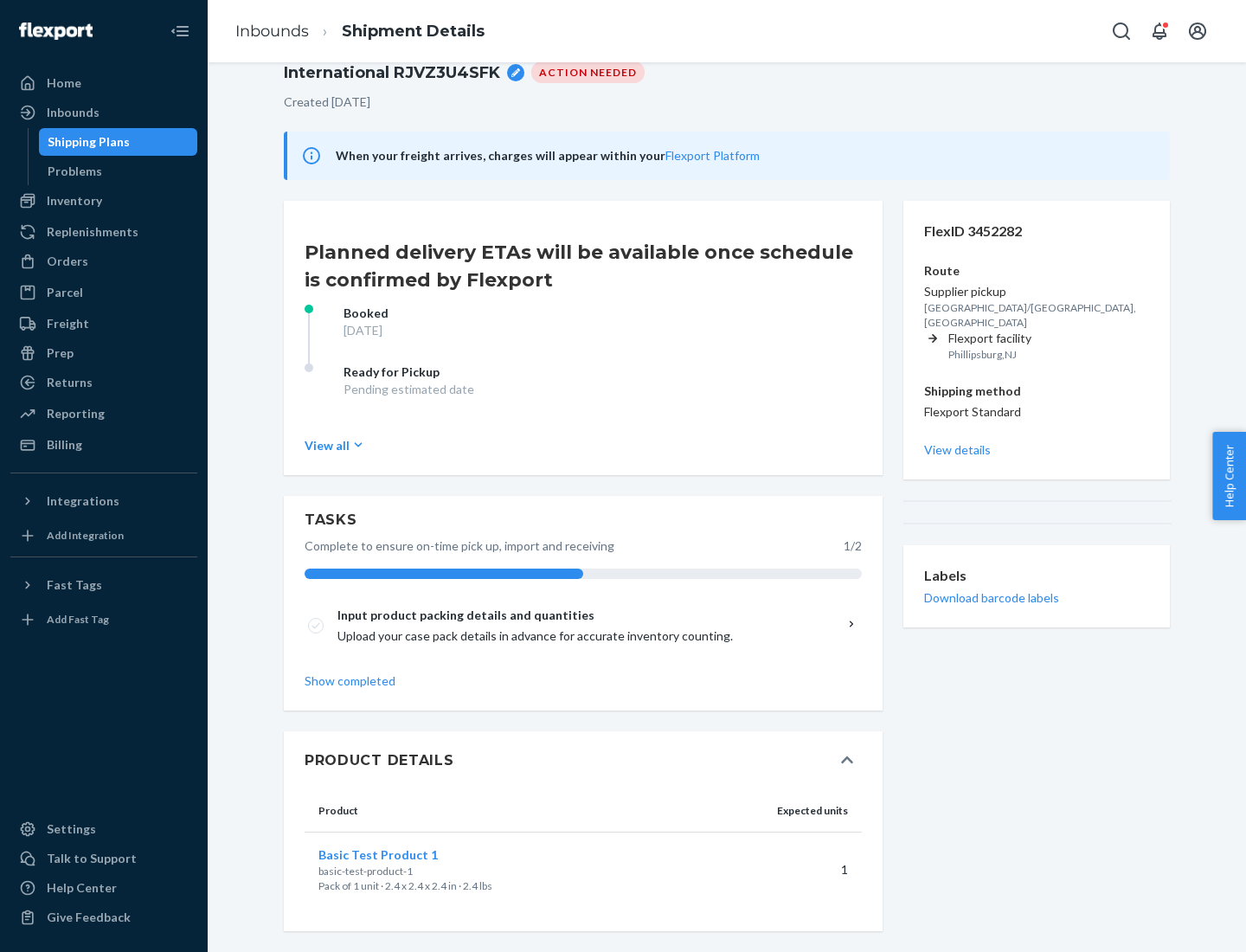
click at [406, 853] on span "Basic Test Product 1" at bounding box center [377, 854] width 119 height 15
